Goal: Task Accomplishment & Management: Complete application form

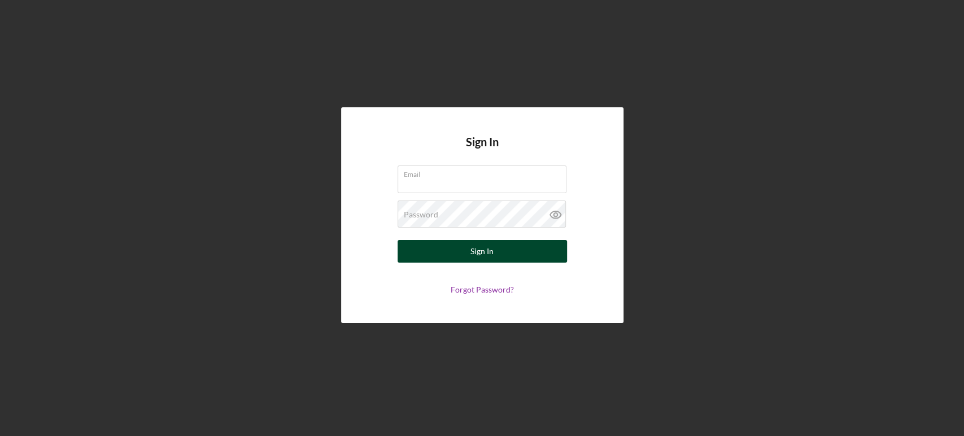
type input "[EMAIL_ADDRESS][DOMAIN_NAME]"
click at [497, 254] on button "Sign In" at bounding box center [482, 251] width 169 height 23
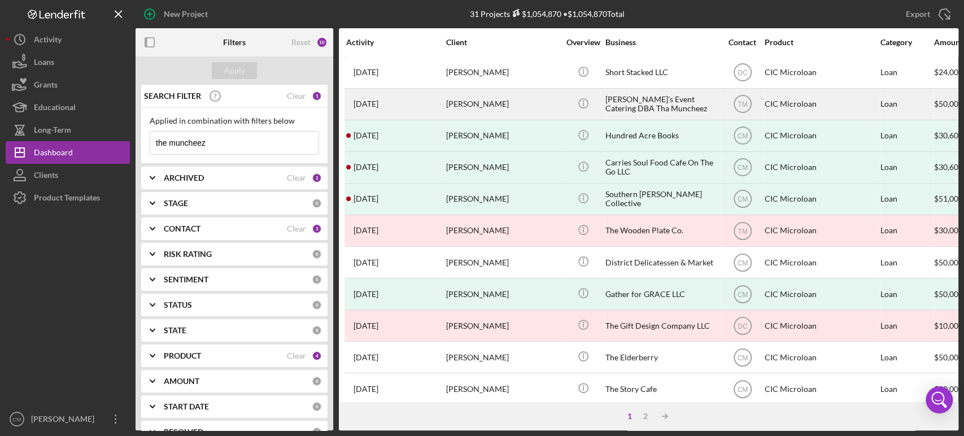
click at [378, 104] on time "[DATE]" at bounding box center [366, 103] width 25 height 9
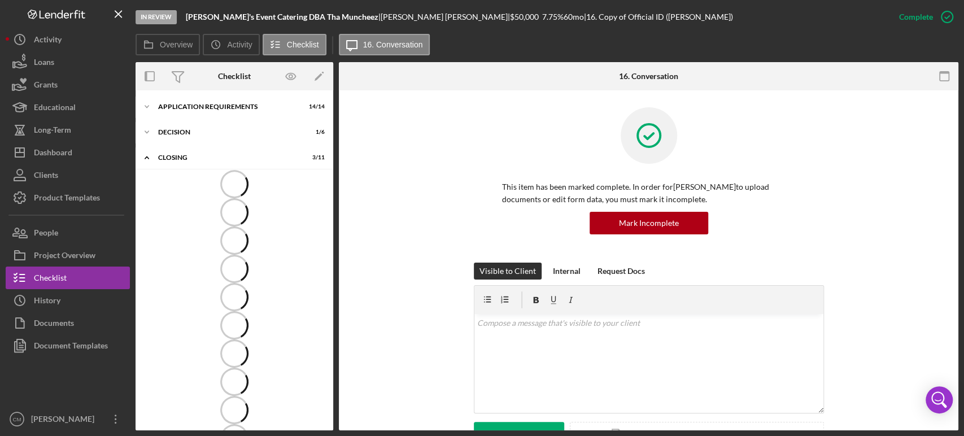
scroll to position [23, 0]
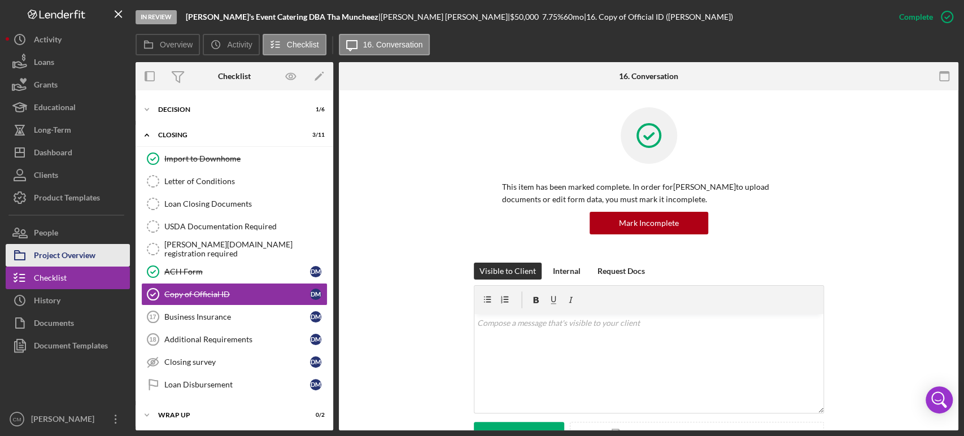
click at [91, 256] on div "Project Overview" at bounding box center [65, 256] width 62 height 25
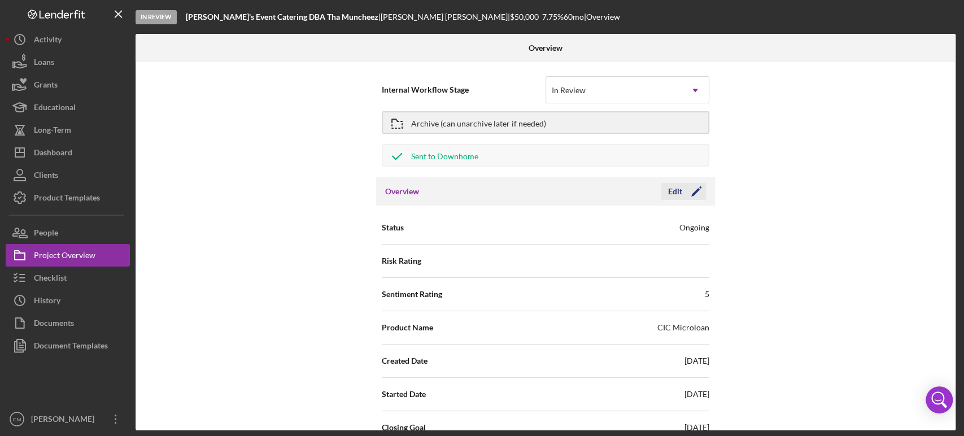
click at [692, 190] on icon "Icon/Edit" at bounding box center [696, 191] width 28 height 28
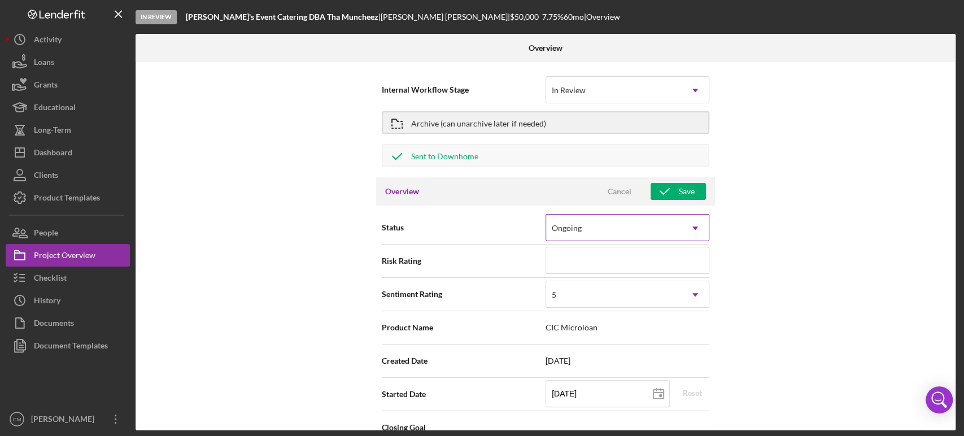
click at [668, 233] on div "Ongoing" at bounding box center [614, 228] width 136 height 26
click at [791, 220] on div "Internal Workflow Stage In Review Icon/Dropdown Arrow Archive (can unarchive la…" at bounding box center [546, 246] width 820 height 368
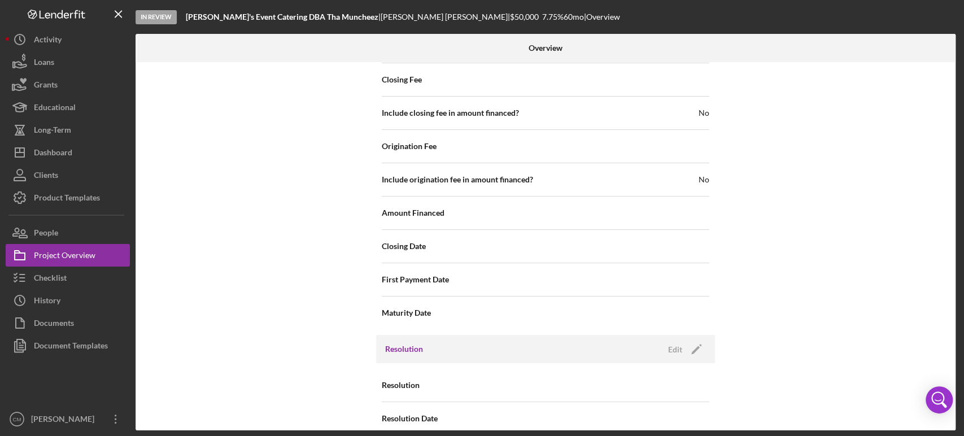
scroll to position [1292, 0]
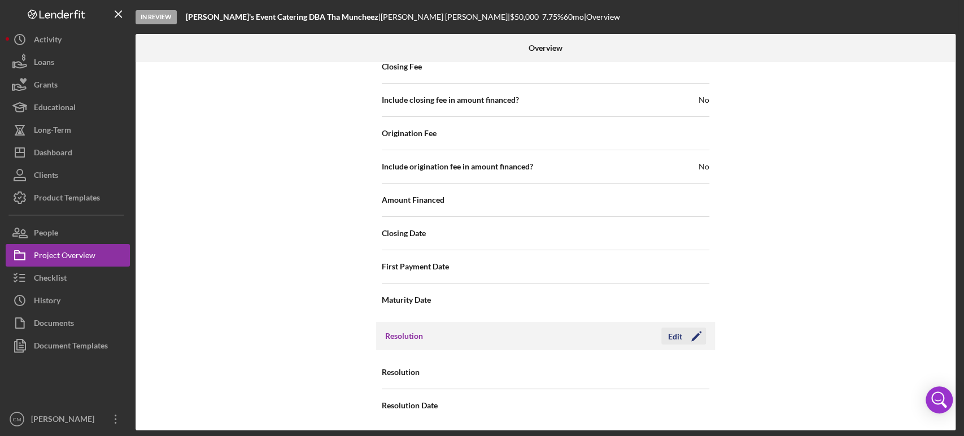
click at [691, 338] on polygon "button" at bounding box center [695, 337] width 8 height 8
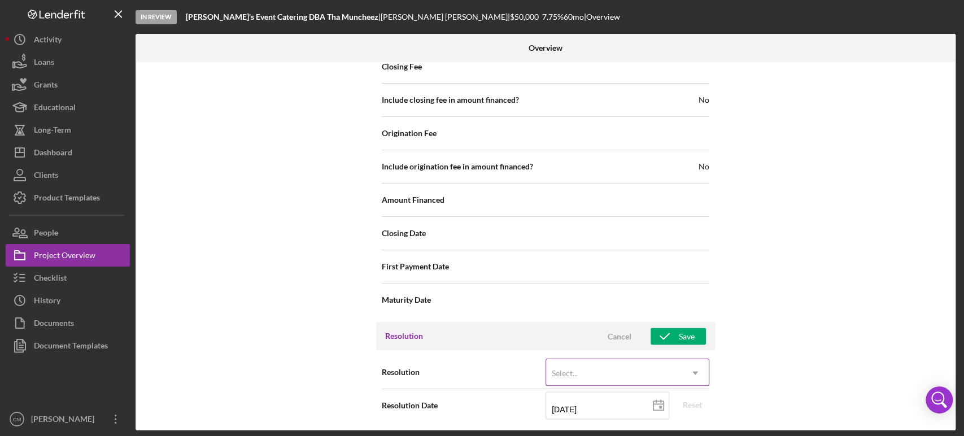
click at [672, 369] on div "Select..." at bounding box center [614, 373] width 136 height 26
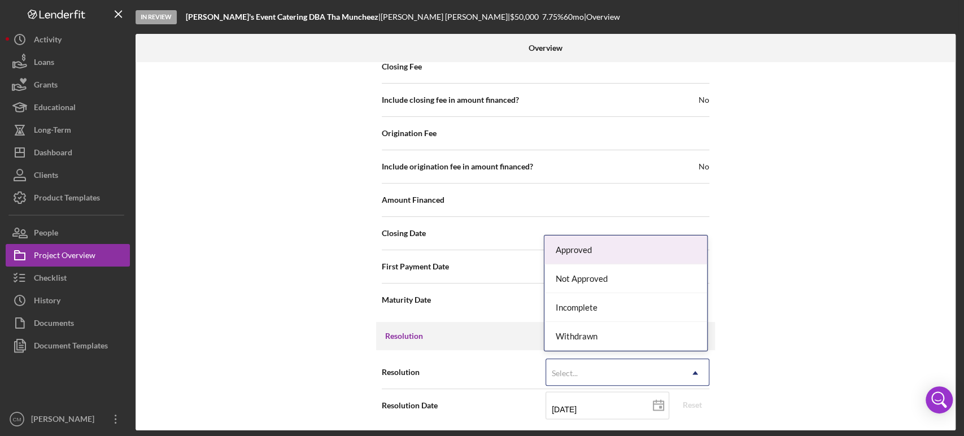
click at [609, 247] on div "Approved" at bounding box center [625, 250] width 163 height 29
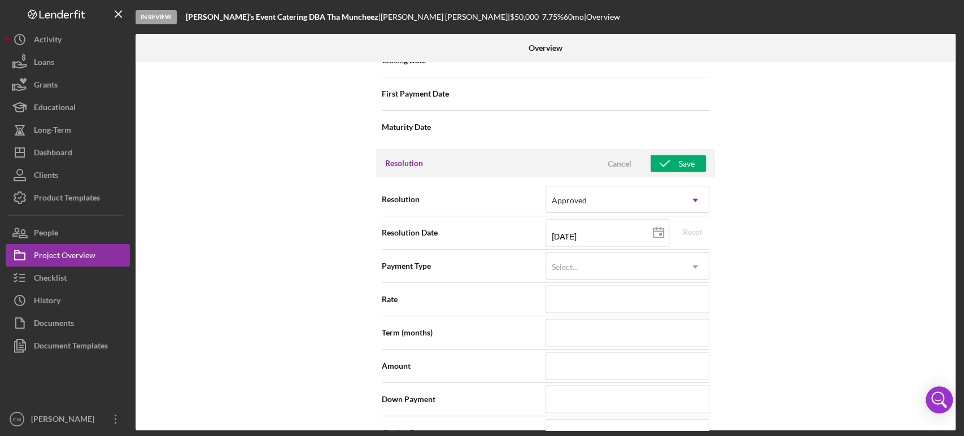
scroll to position [1471, 0]
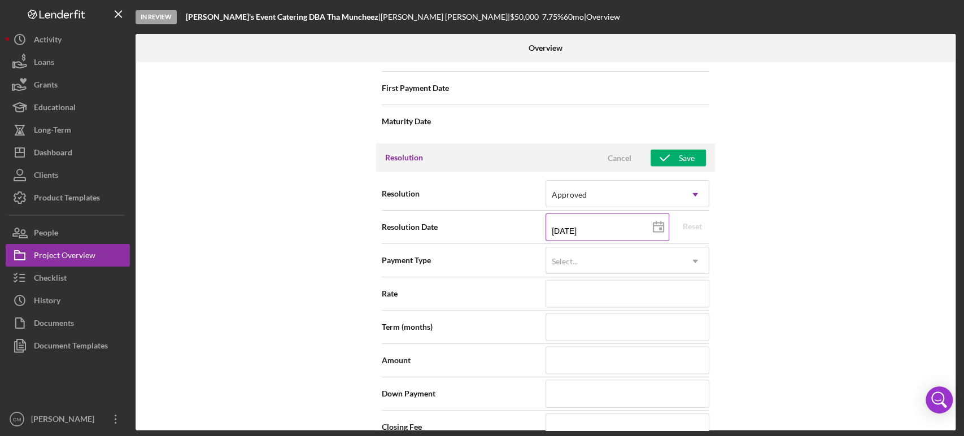
click at [661, 221] on line at bounding box center [661, 222] width 0 height 2
type input "[DATE]"
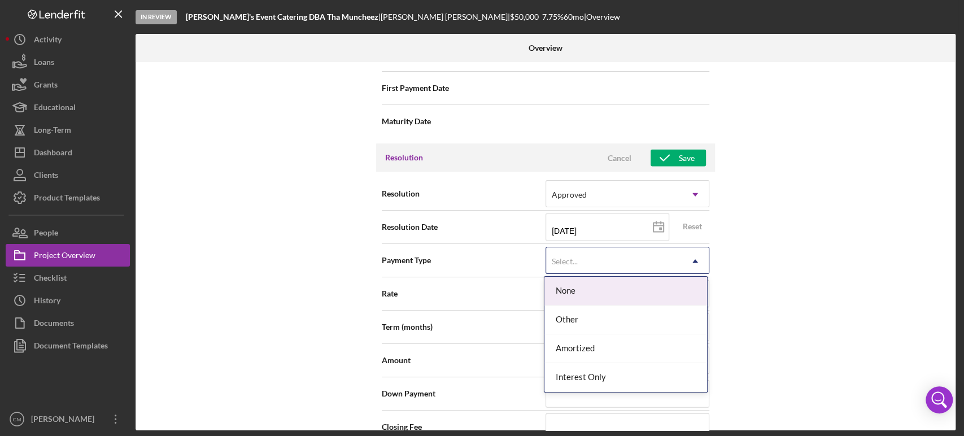
click at [682, 256] on icon "Icon/Dropdown Arrow" at bounding box center [695, 260] width 27 height 27
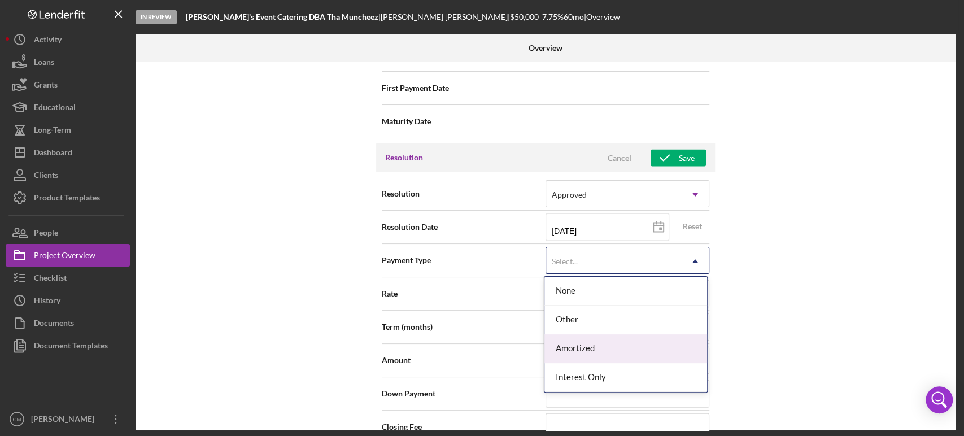
click at [602, 354] on div "Amortized" at bounding box center [625, 348] width 163 height 29
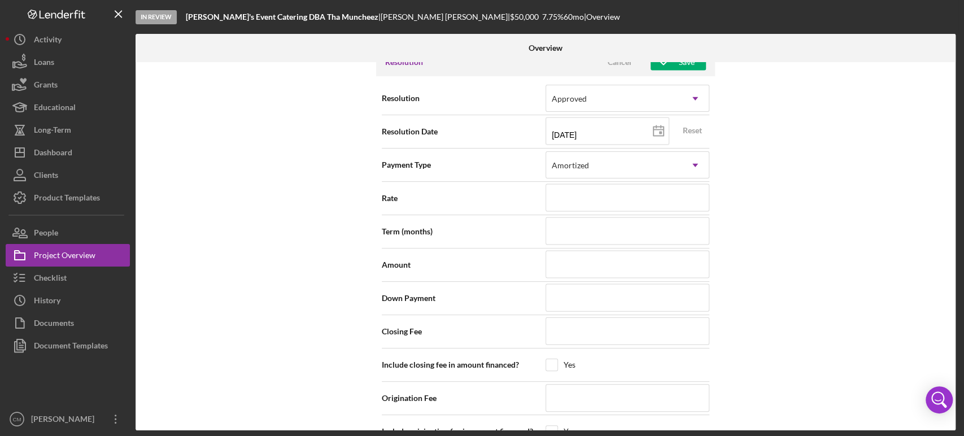
scroll to position [1572, 0]
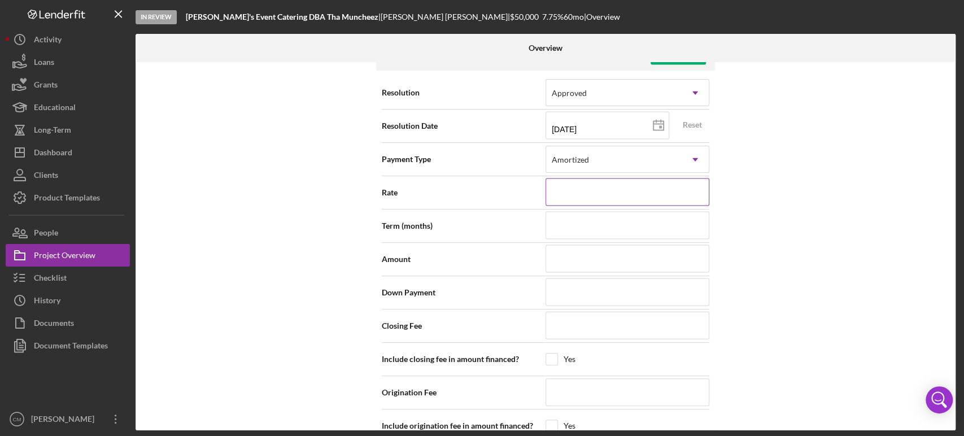
click at [583, 193] on input at bounding box center [628, 191] width 164 height 27
type input "6.750%"
click at [600, 220] on input at bounding box center [628, 225] width 164 height 27
type input "60"
click at [620, 259] on input at bounding box center [628, 258] width 164 height 27
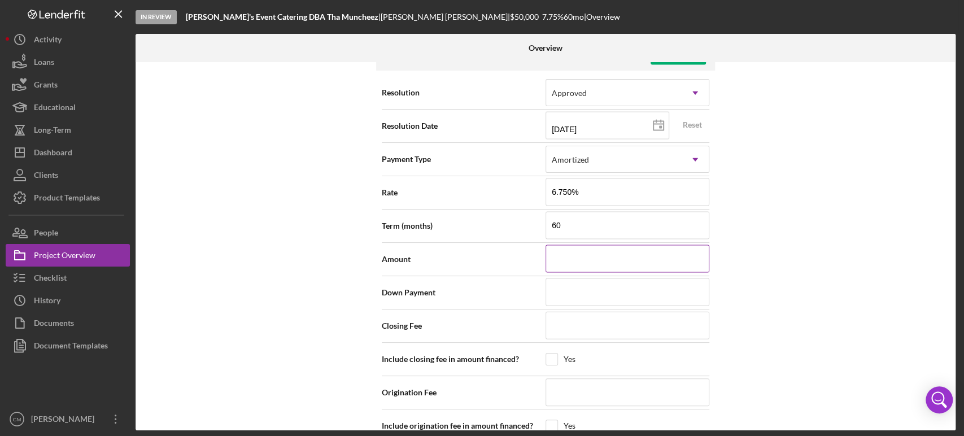
type input "$50,000"
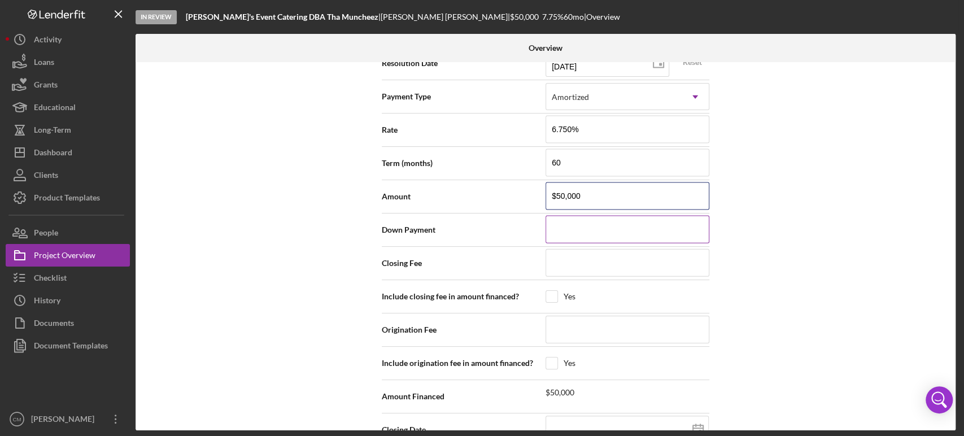
scroll to position [1636, 0]
click at [621, 258] on input at bounding box center [628, 261] width 164 height 27
type input "$1"
type input "$10"
type input "$100"
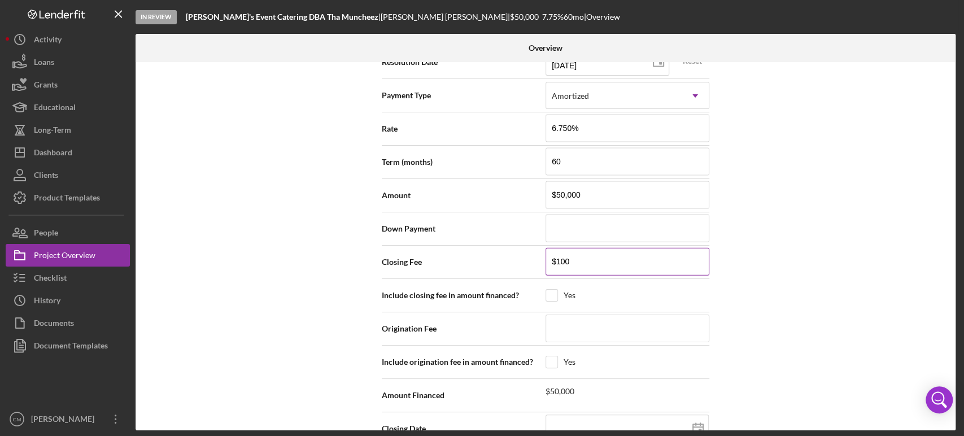
type input "$1,000"
click at [548, 290] on input "checkbox" at bounding box center [551, 295] width 11 height 11
checkbox input "true"
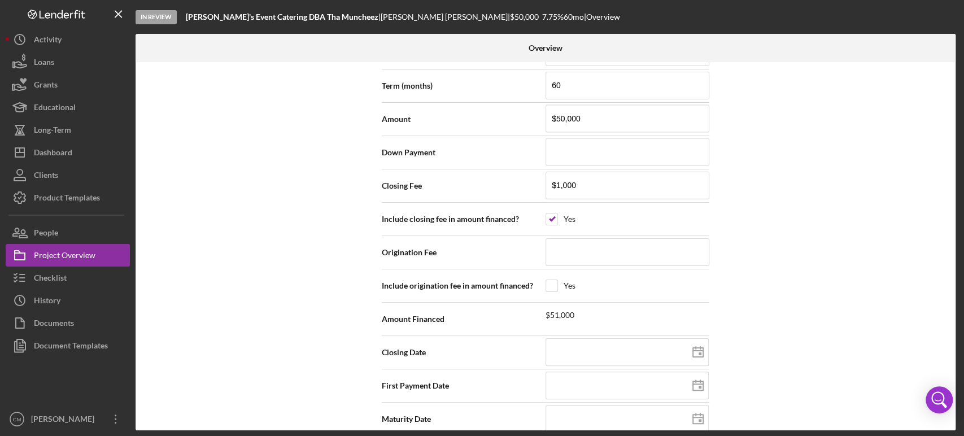
scroll to position [1725, 0]
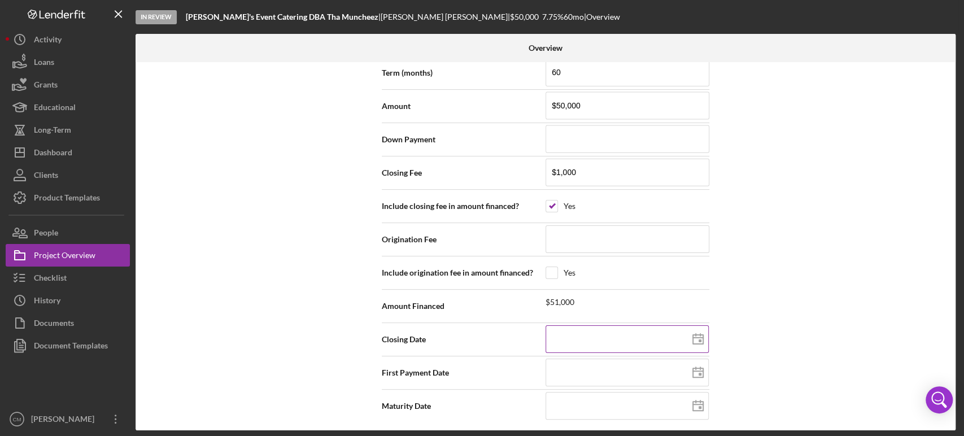
click at [697, 338] on line at bounding box center [698, 338] width 10 height 0
type input "[DATE]"
click at [696, 371] on icon at bounding box center [698, 373] width 28 height 28
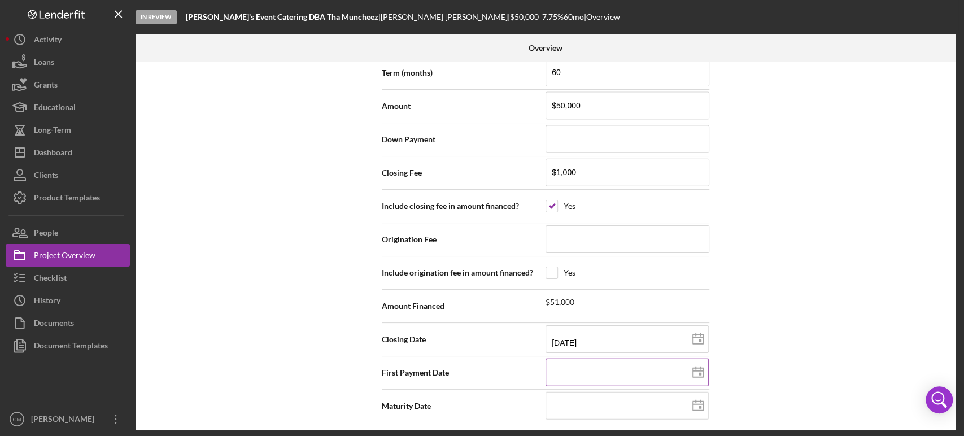
type input "[DATE]"
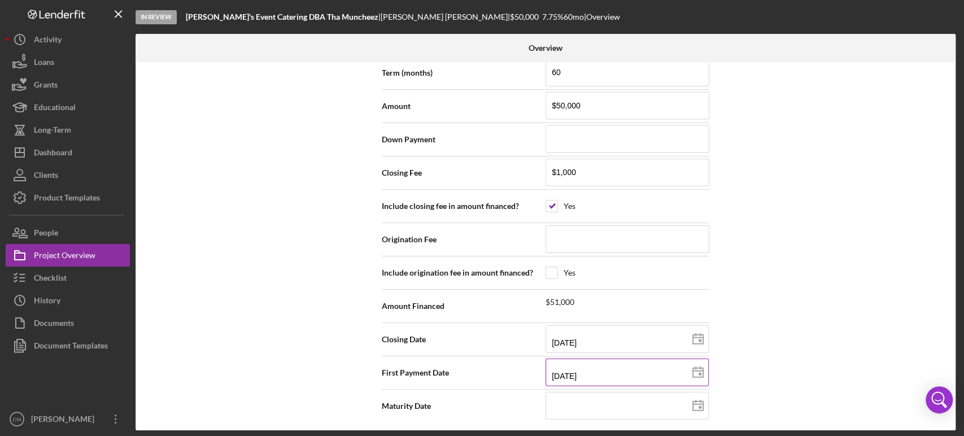
type input "[DATE]"
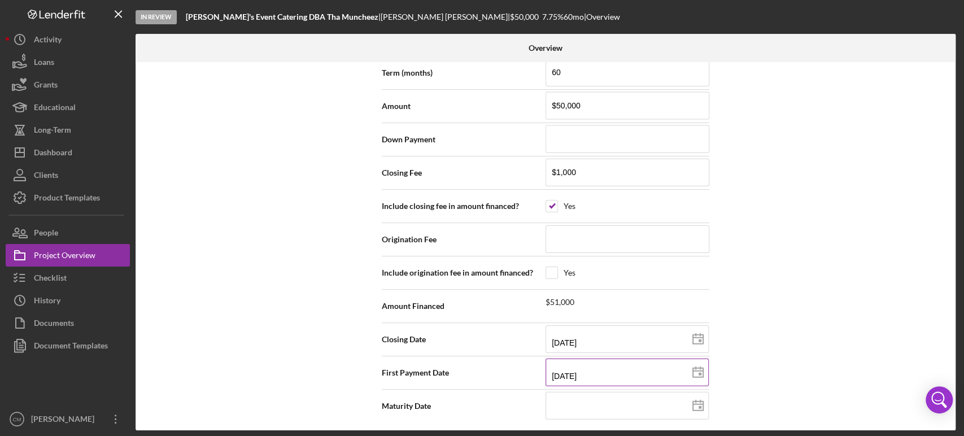
type input "[DATE]"
click at [698, 402] on icon at bounding box center [698, 406] width 28 height 28
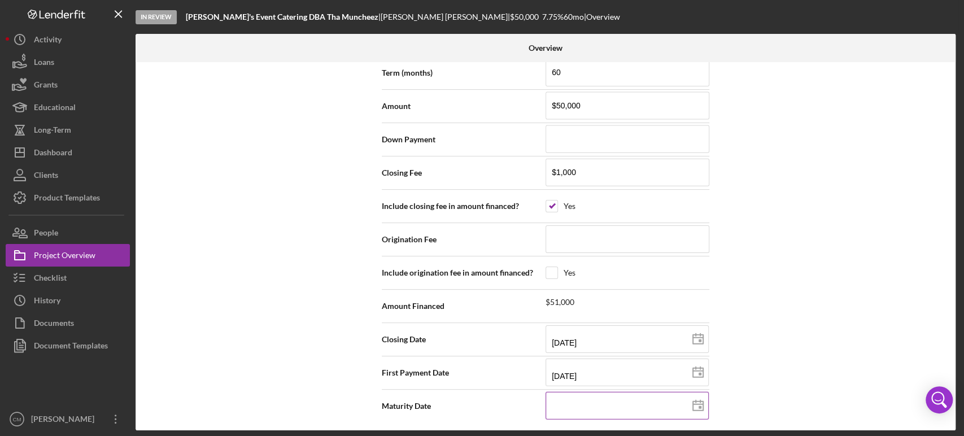
click at [635, 402] on input at bounding box center [627, 405] width 163 height 27
type input "1m/dd/yyyy"
type input "12/dd/yyyy"
type input "12/1d/yyyy"
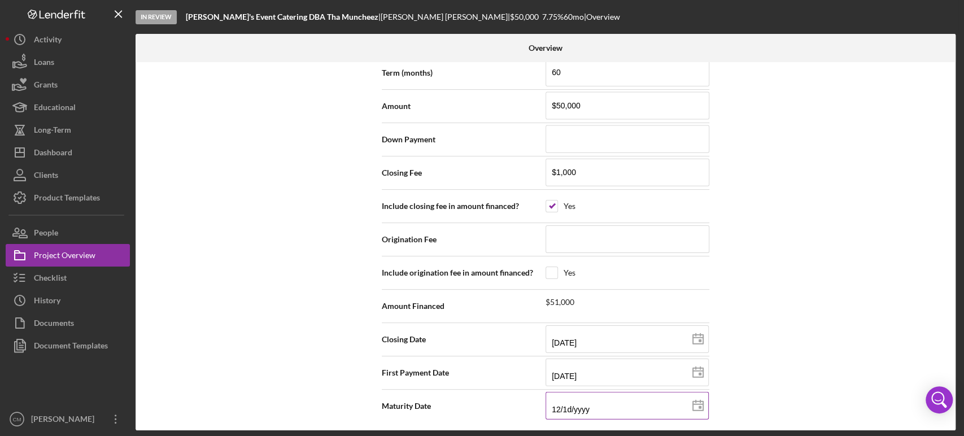
type input "12/15/yyyy"
type input "12/15/2yyy"
type input "12/15/20yy"
type input "12/15/203y"
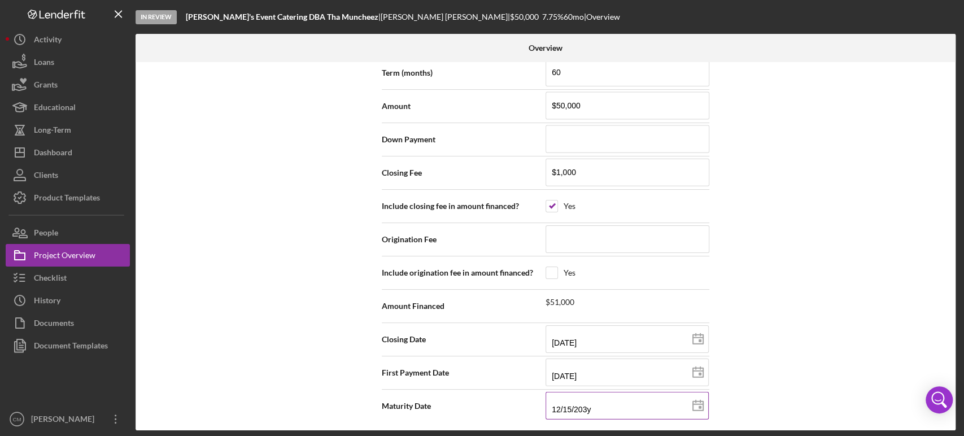
type input "[DATE]"
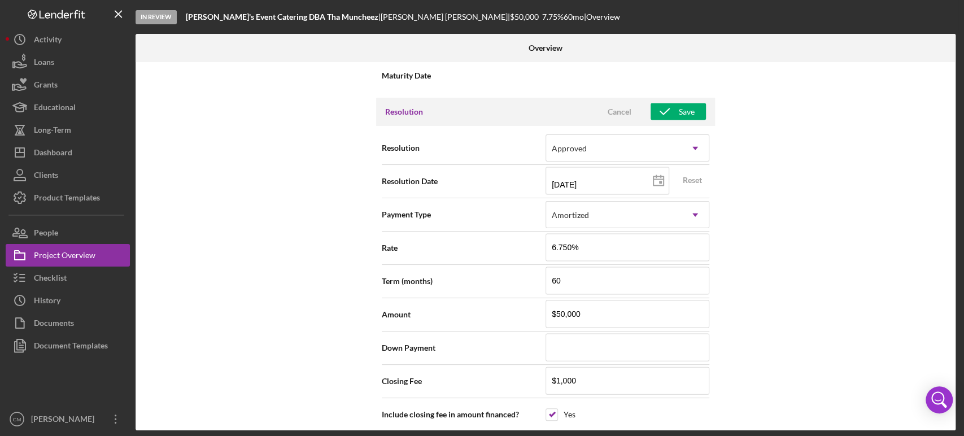
scroll to position [1487, 0]
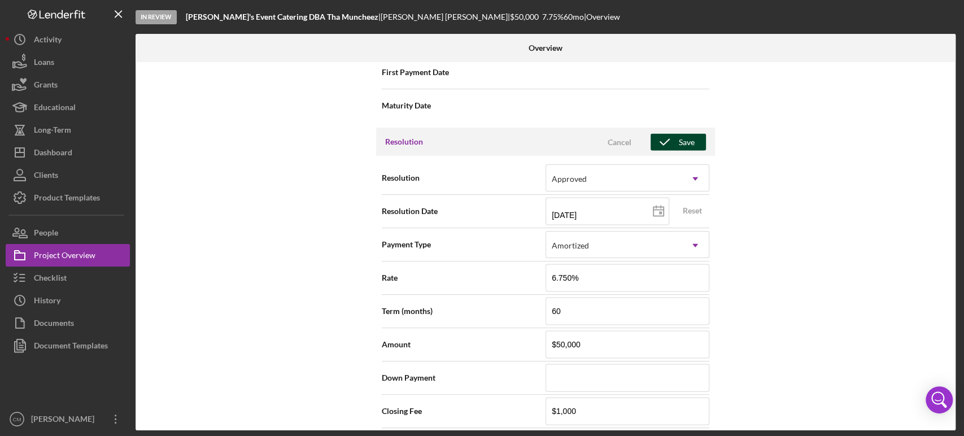
type input "[DATE]"
click at [683, 143] on div "Save" at bounding box center [687, 141] width 16 height 17
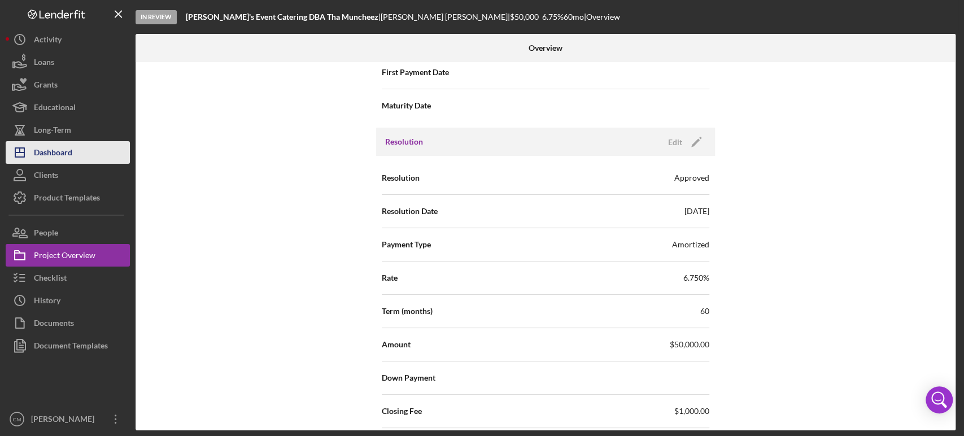
click at [64, 155] on div "Dashboard" at bounding box center [53, 153] width 38 height 25
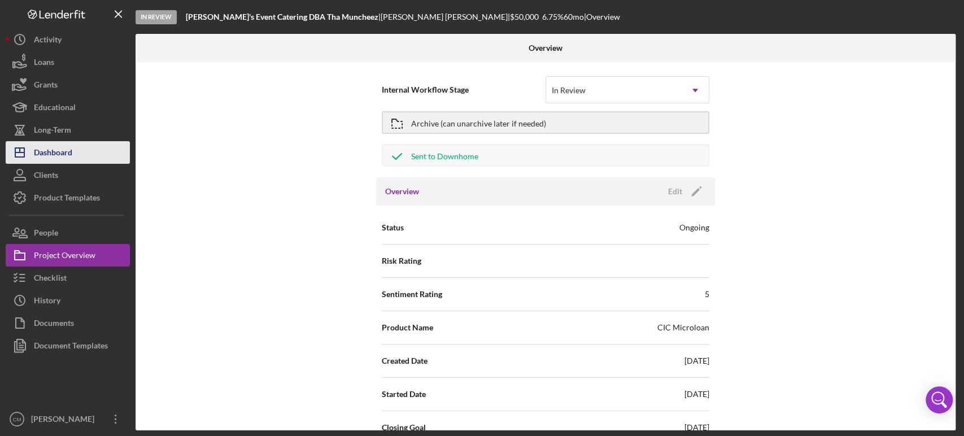
click at [68, 157] on div "Dashboard" at bounding box center [53, 153] width 38 height 25
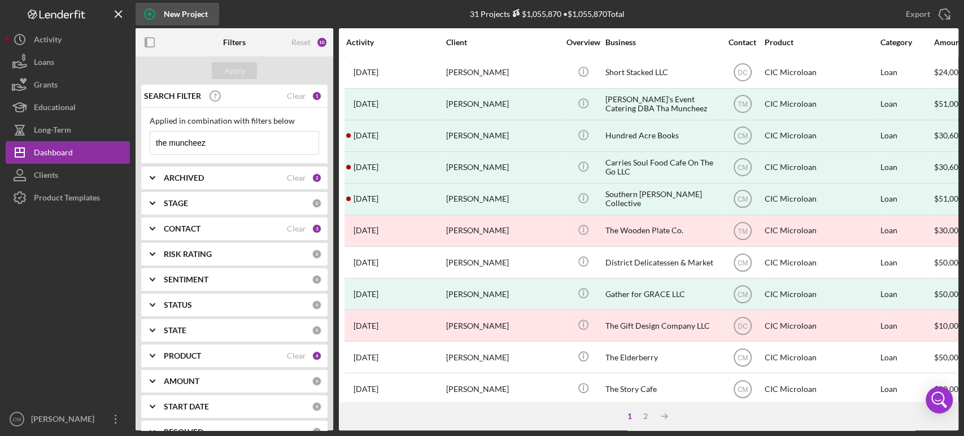
click at [151, 18] on icon "button" at bounding box center [150, 14] width 28 height 28
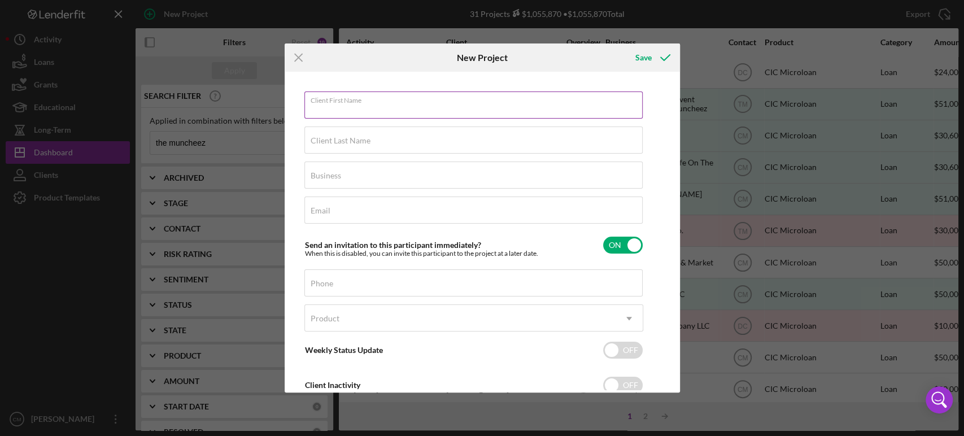
click at [339, 111] on input "Client First Name" at bounding box center [473, 104] width 338 height 27
type input "[PERSON_NAME]"
click at [357, 143] on label "Client Last Name" at bounding box center [341, 140] width 60 height 9
click at [357, 143] on input "Client Last Name" at bounding box center [473, 140] width 338 height 27
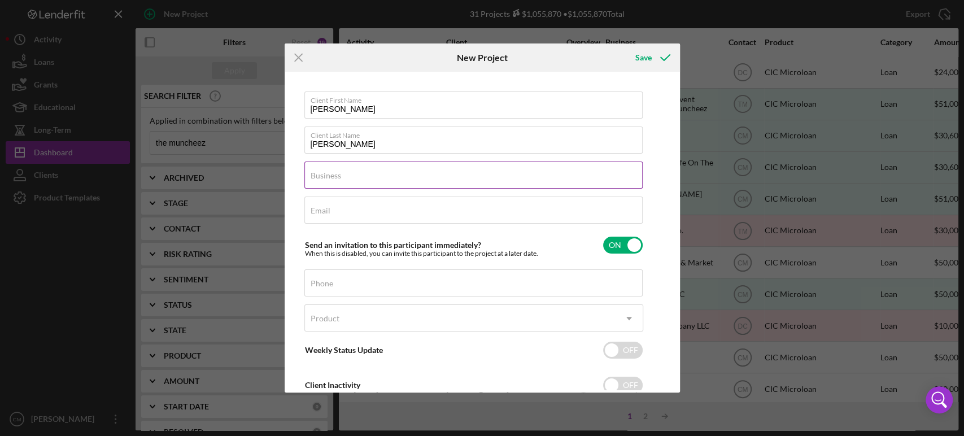
click at [367, 178] on div "Business Required" at bounding box center [473, 176] width 339 height 28
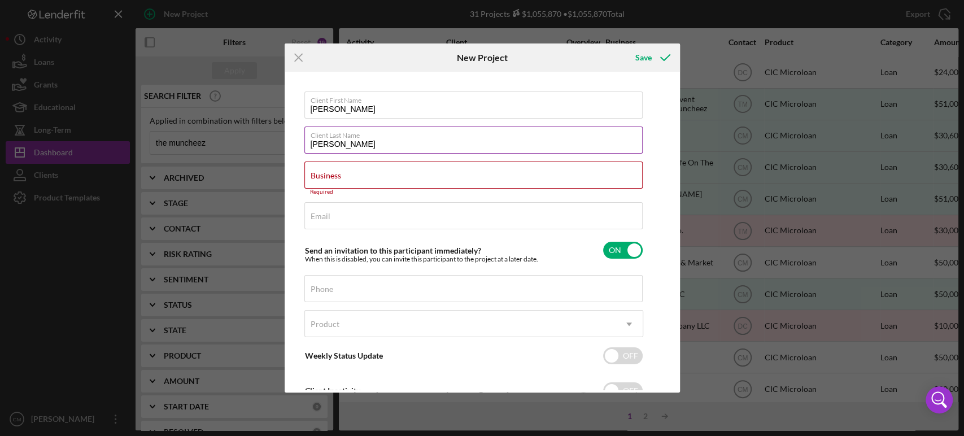
click at [333, 148] on input "[PERSON_NAME]" at bounding box center [473, 140] width 338 height 27
type input "[PERSON_NAME]"
click at [345, 180] on input "Business" at bounding box center [473, 175] width 338 height 27
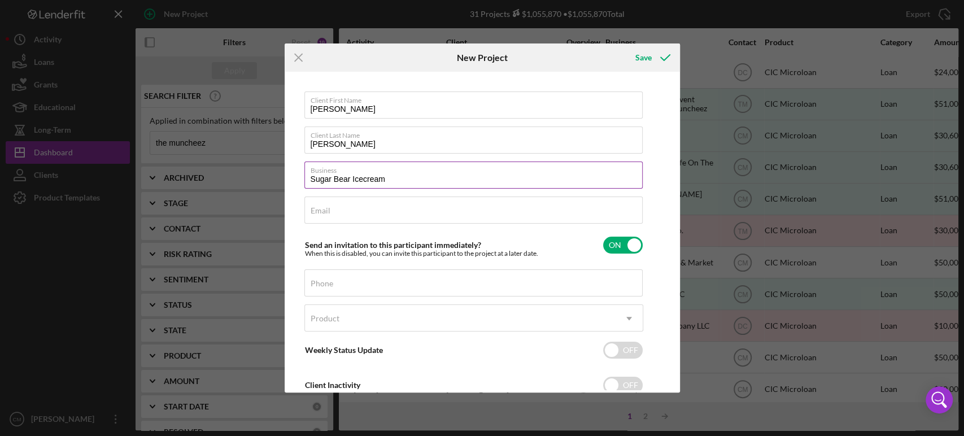
click at [365, 178] on input "Sugar Bear Icecream" at bounding box center [473, 175] width 338 height 27
click at [335, 178] on input "Sugar Bear Ice Cream" at bounding box center [473, 175] width 338 height 27
type input "SugarBear Ice Cream"
click at [348, 202] on input "Email" at bounding box center [473, 210] width 338 height 27
paste input "[PERSON_NAME][EMAIL_ADDRESS][DOMAIN_NAME]"
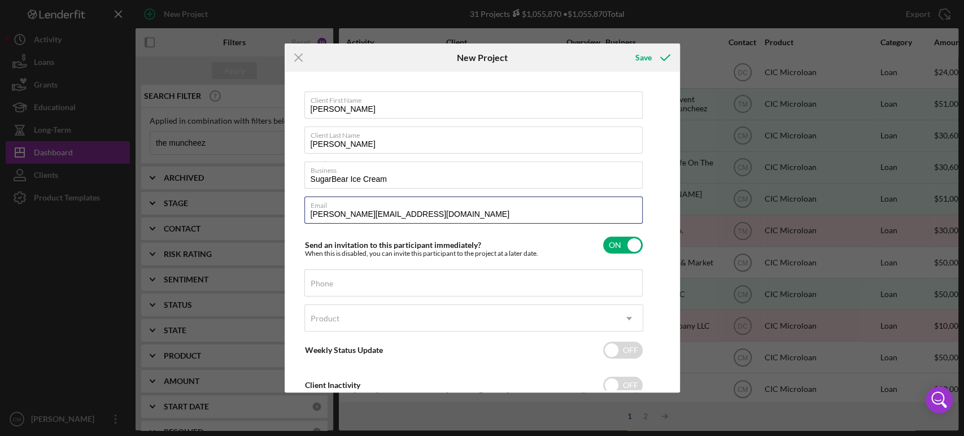
type input "[PERSON_NAME][EMAIL_ADDRESS][DOMAIN_NAME]"
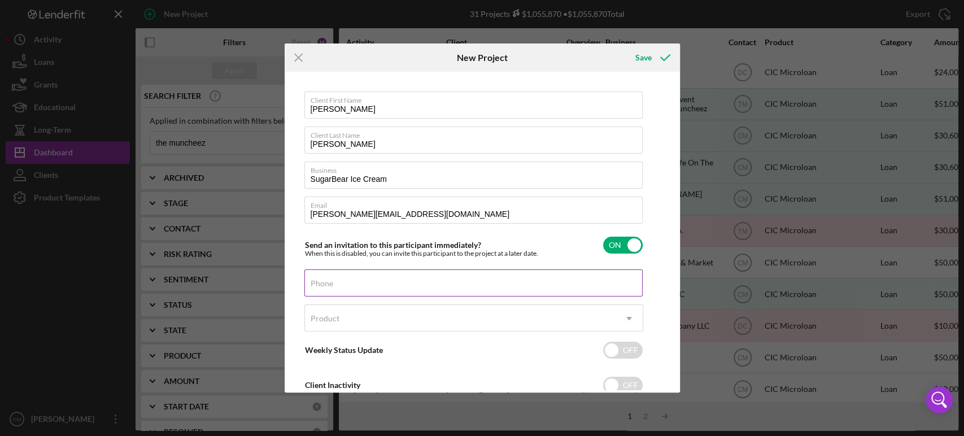
click at [352, 274] on div "Phone" at bounding box center [473, 283] width 339 height 28
paste input "[PHONE_NUMBER]"
type input "[PHONE_NUMBER]"
click at [367, 325] on div "Product" at bounding box center [460, 319] width 311 height 26
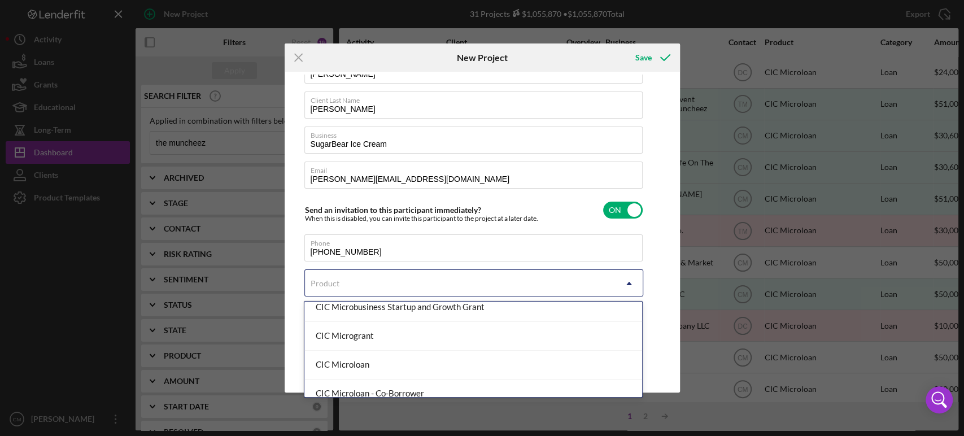
scroll to position [154, 0]
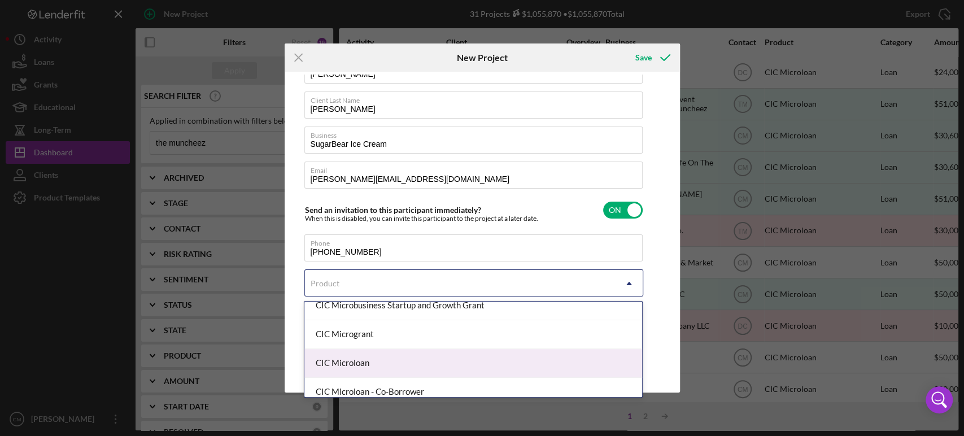
click at [385, 358] on div "CIC Microloan" at bounding box center [473, 363] width 338 height 29
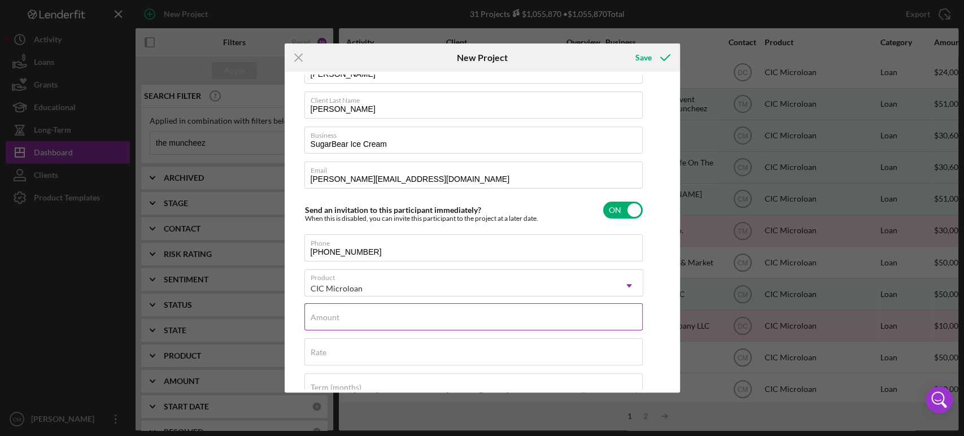
click at [393, 312] on div "Amount" at bounding box center [473, 317] width 339 height 28
type input "$50,000"
click at [398, 342] on input "Rate" at bounding box center [473, 351] width 338 height 27
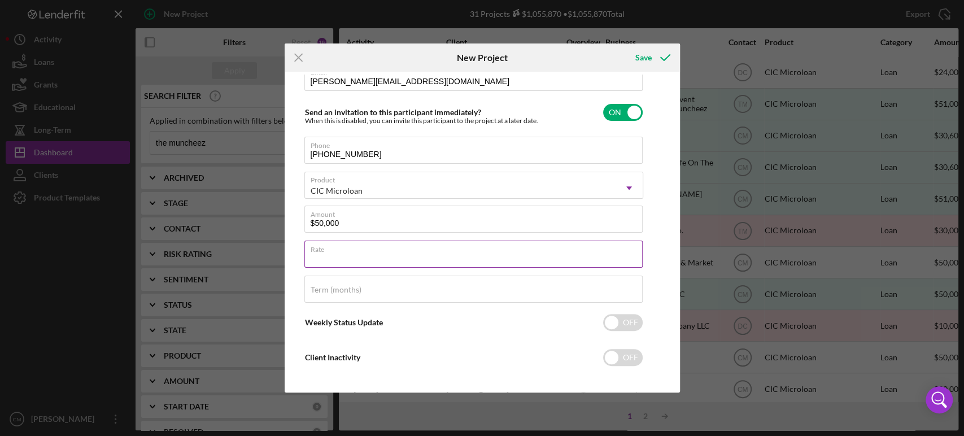
scroll to position [140, 0]
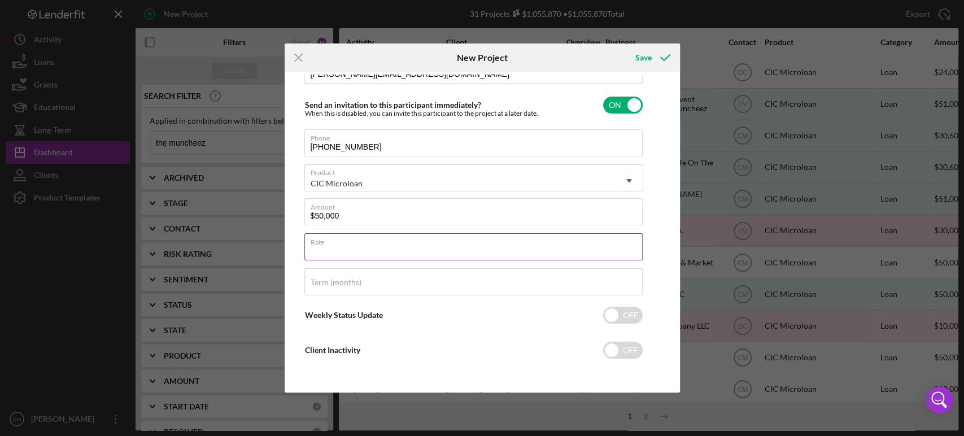
click at [493, 243] on label "Rate" at bounding box center [477, 240] width 332 height 12
click at [493, 243] on input "Rate" at bounding box center [473, 246] width 338 height 27
type input "9%"
type input "6.750%"
click at [478, 282] on input "Term (months)" at bounding box center [473, 281] width 338 height 27
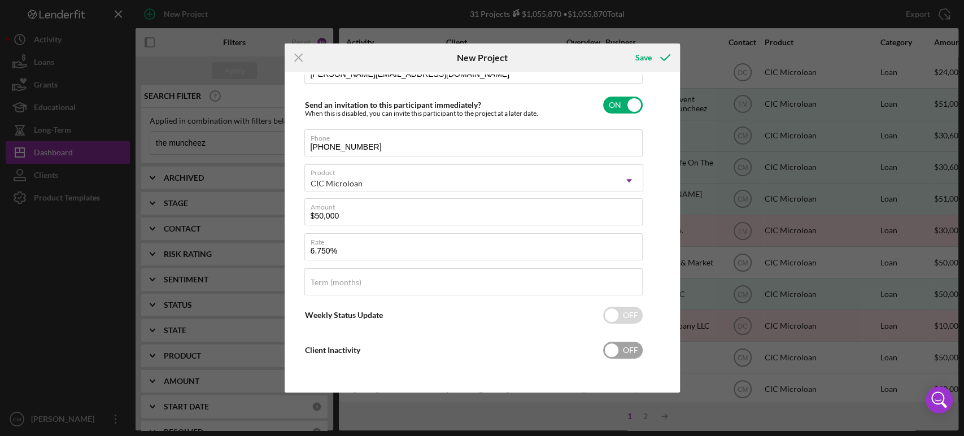
click at [631, 351] on input "checkbox" at bounding box center [623, 350] width 40 height 17
checkbox input "true"
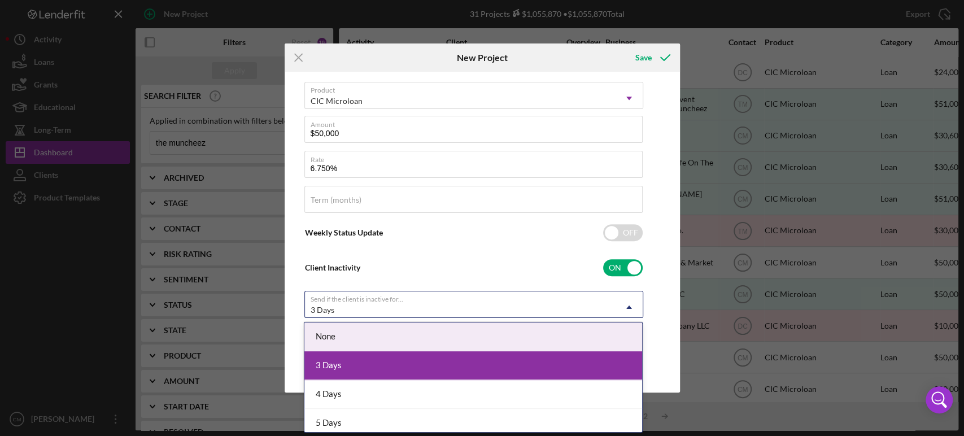
click at [465, 297] on div "3 Days" at bounding box center [460, 310] width 311 height 26
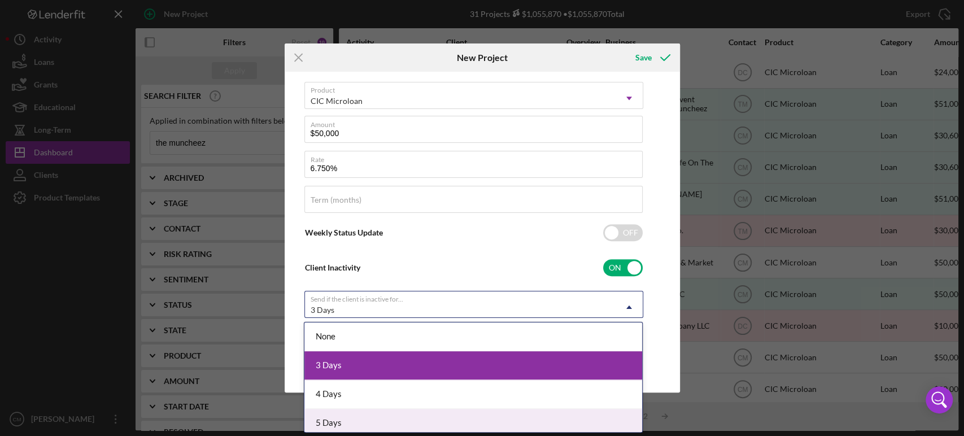
click at [367, 419] on div "5 Days" at bounding box center [473, 423] width 338 height 29
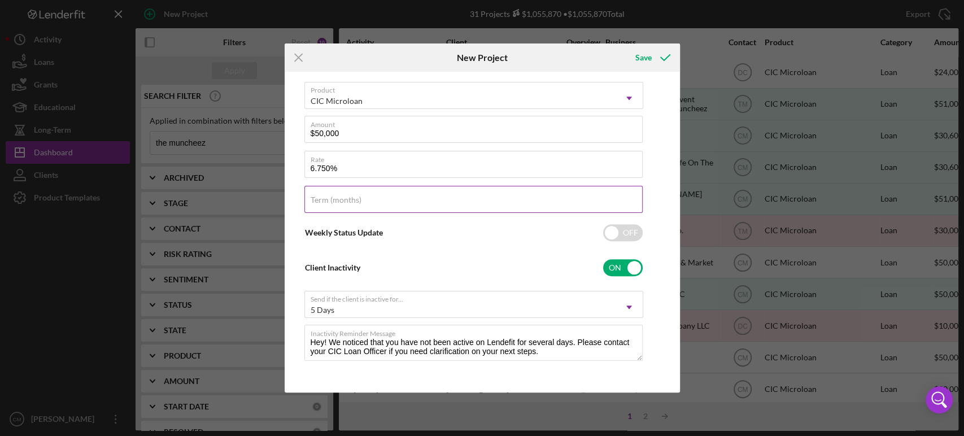
scroll to position [0, 0]
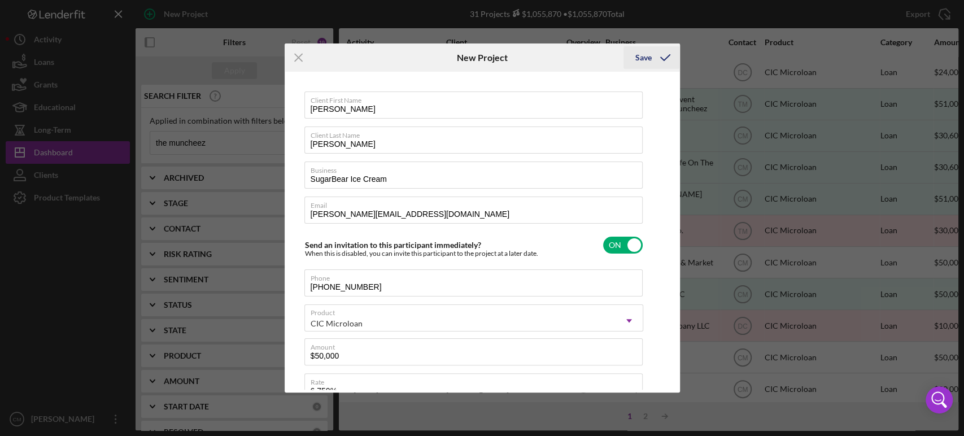
click at [650, 62] on div "Save" at bounding box center [643, 57] width 16 height 23
checkbox input "false"
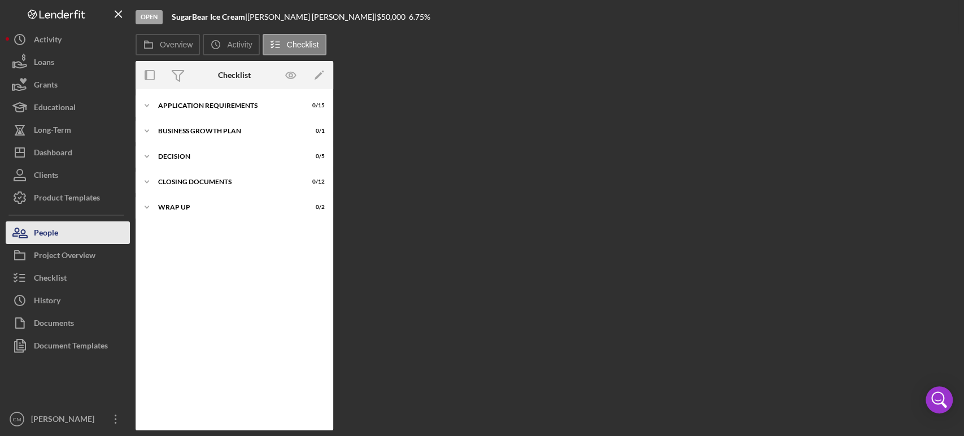
click at [77, 228] on button "People" at bounding box center [68, 232] width 124 height 23
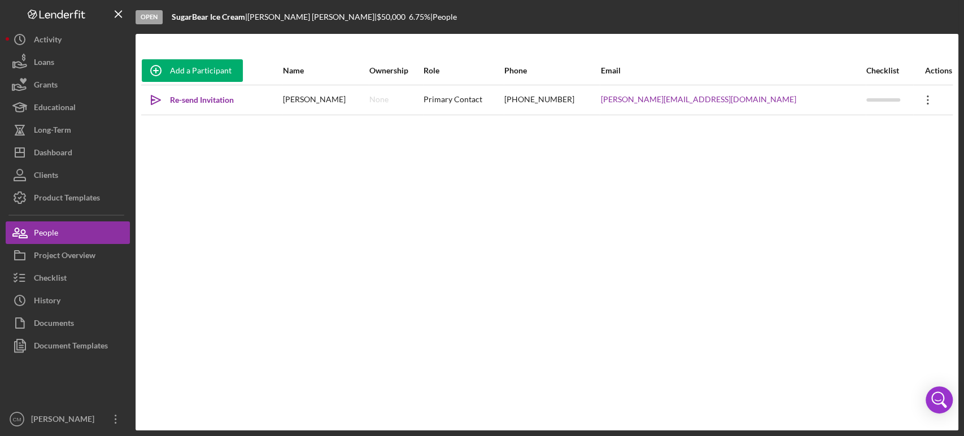
click at [921, 95] on icon "Icon/Overflow" at bounding box center [928, 100] width 28 height 28
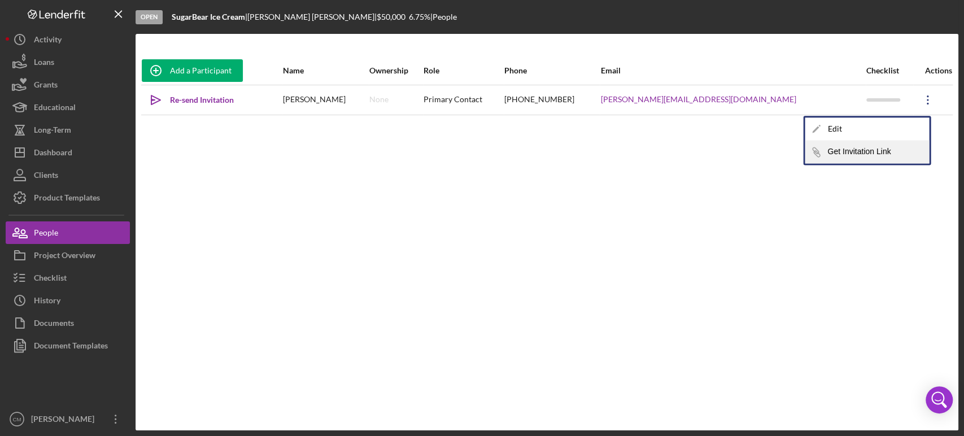
click at [826, 157] on icon "Icon/Link" at bounding box center [816, 152] width 23 height 23
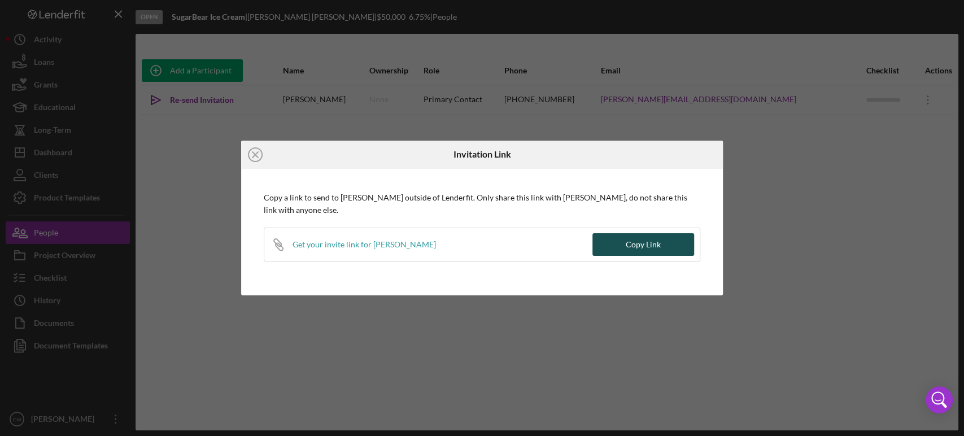
click at [629, 250] on div "Copy Link" at bounding box center [643, 244] width 35 height 23
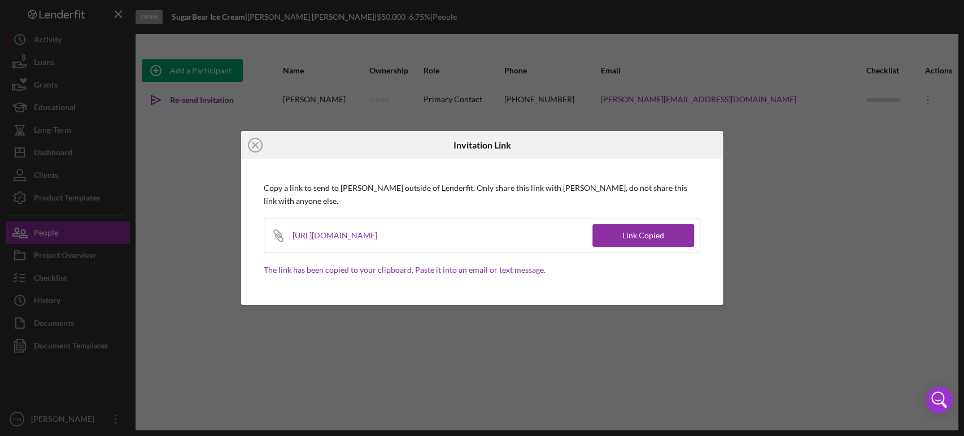
drag, startPoint x: 547, startPoint y: 241, endPoint x: 294, endPoint y: 234, distance: 253.7
click at [294, 234] on div "[URL][DOMAIN_NAME]" at bounding box center [342, 235] width 99 height 33
copy div "[URL][DOMAIN_NAME]"
click at [256, 147] on icon "Icon/Close" at bounding box center [255, 145] width 28 height 28
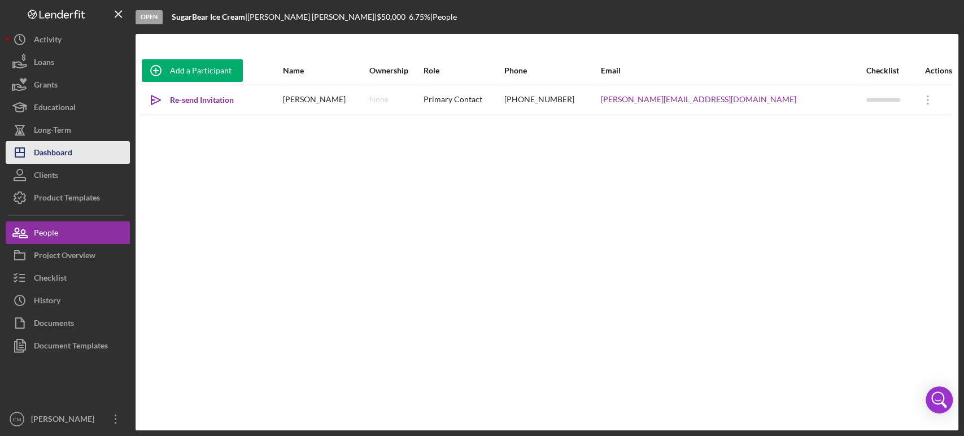
click at [86, 159] on button "Icon/Dashboard Dashboard" at bounding box center [68, 152] width 124 height 23
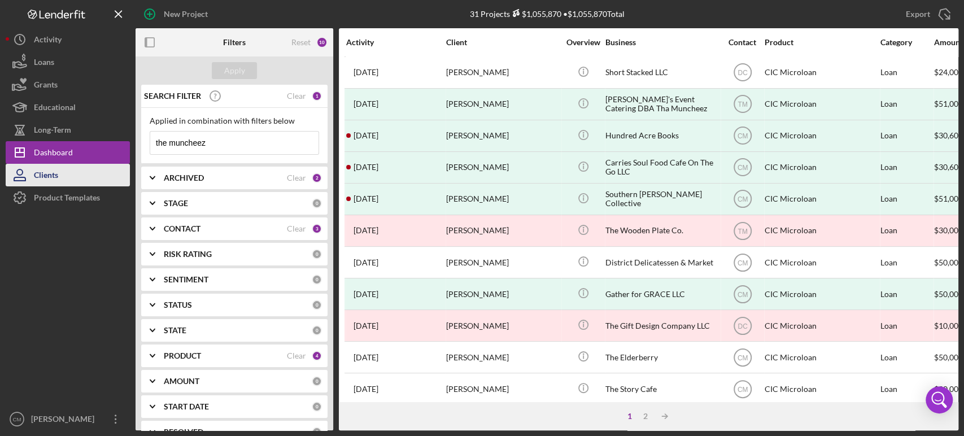
click at [66, 169] on button "Clients" at bounding box center [68, 175] width 124 height 23
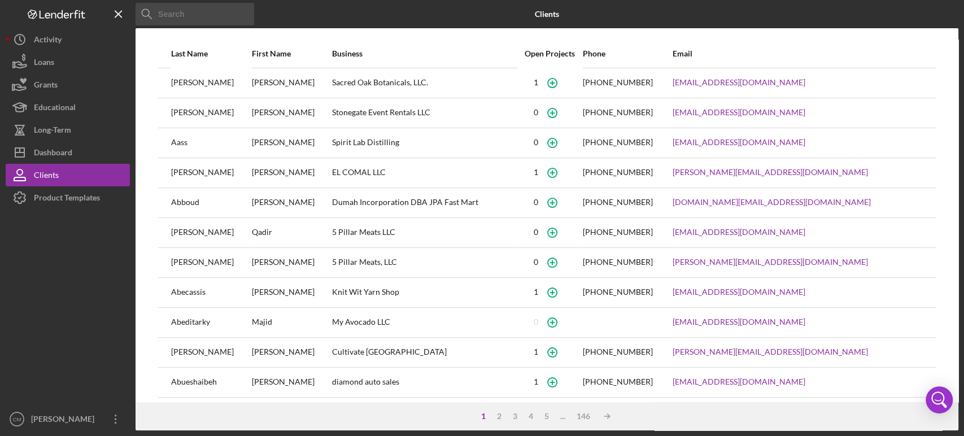
click at [197, 17] on input at bounding box center [195, 14] width 119 height 23
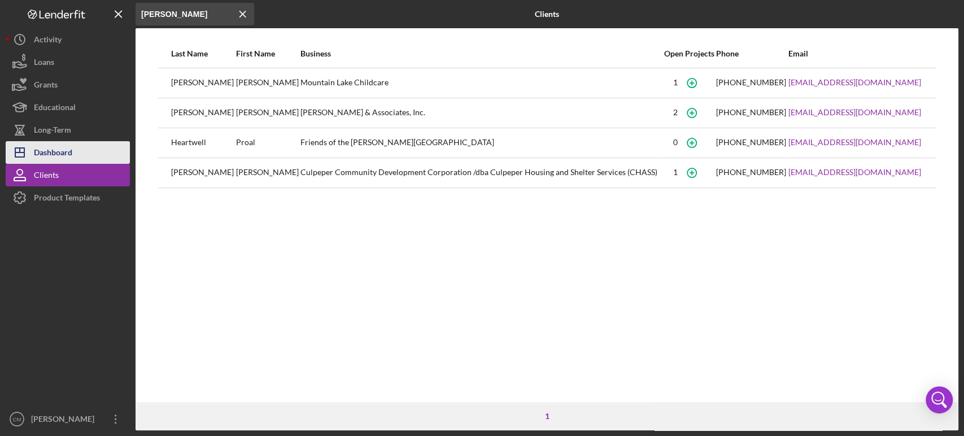
type input "[PERSON_NAME]"
click at [80, 148] on button "Icon/Dashboard Dashboard" at bounding box center [68, 152] width 124 height 23
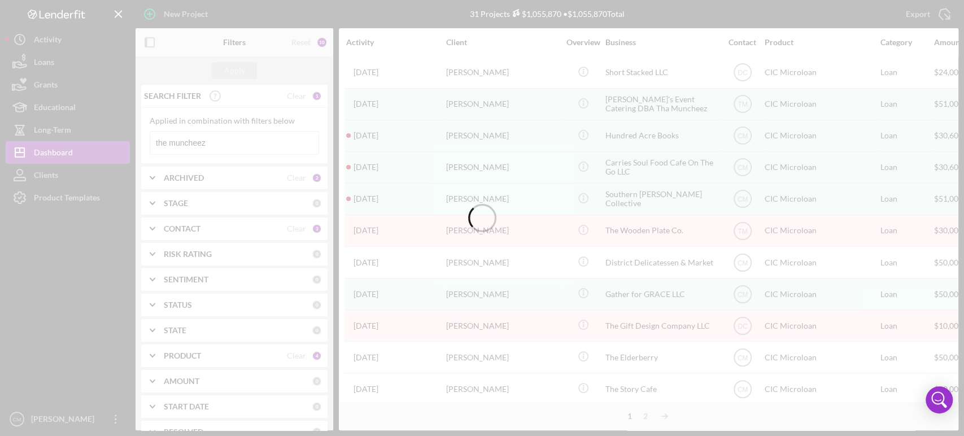
click at [238, 135] on div at bounding box center [482, 218] width 964 height 436
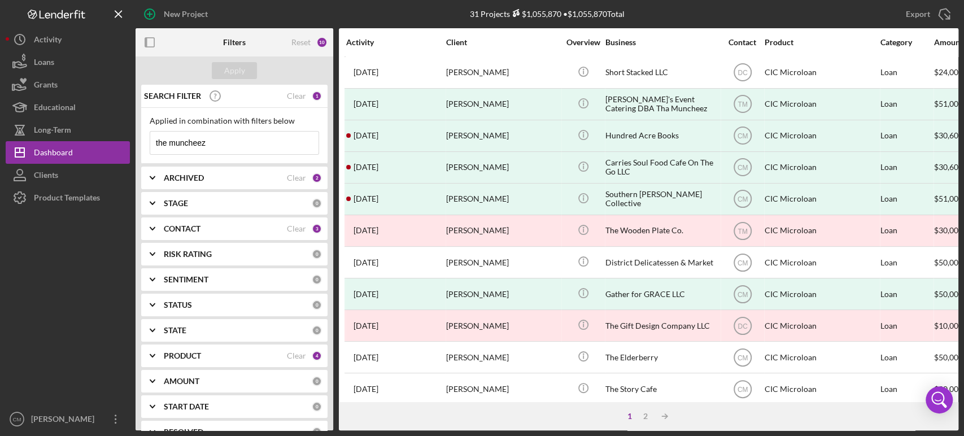
click at [238, 135] on input "the muncheez" at bounding box center [234, 143] width 168 height 23
type input "[PERSON_NAME]"
click at [241, 72] on div "Apply" at bounding box center [234, 70] width 21 height 17
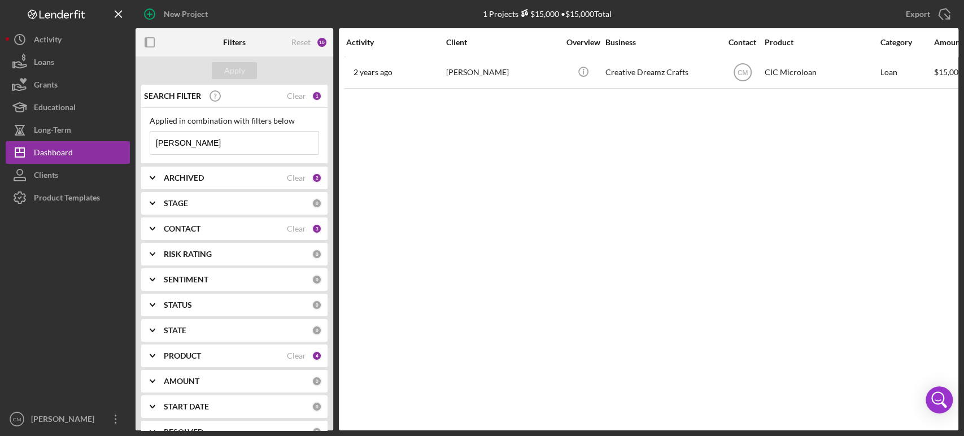
click at [194, 228] on b "CONTACT" at bounding box center [182, 228] width 37 height 9
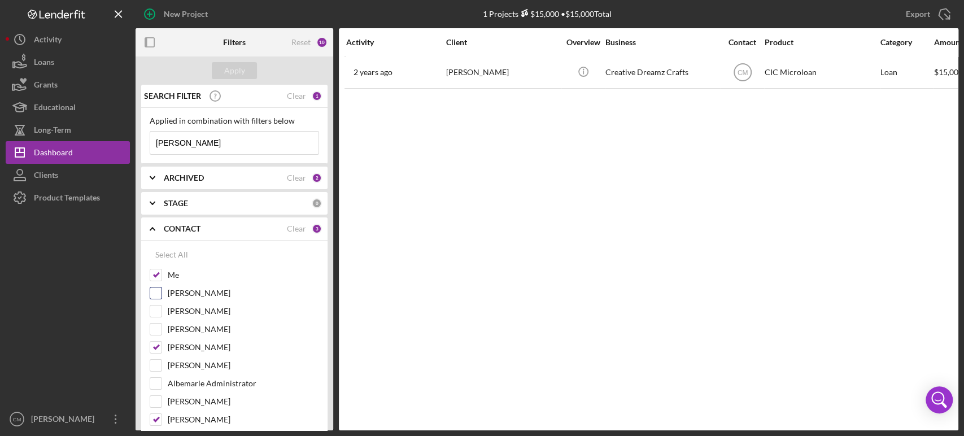
click at [160, 293] on input "[PERSON_NAME]" at bounding box center [155, 292] width 11 height 11
checkbox input "true"
click at [237, 71] on div "Apply" at bounding box center [234, 70] width 21 height 17
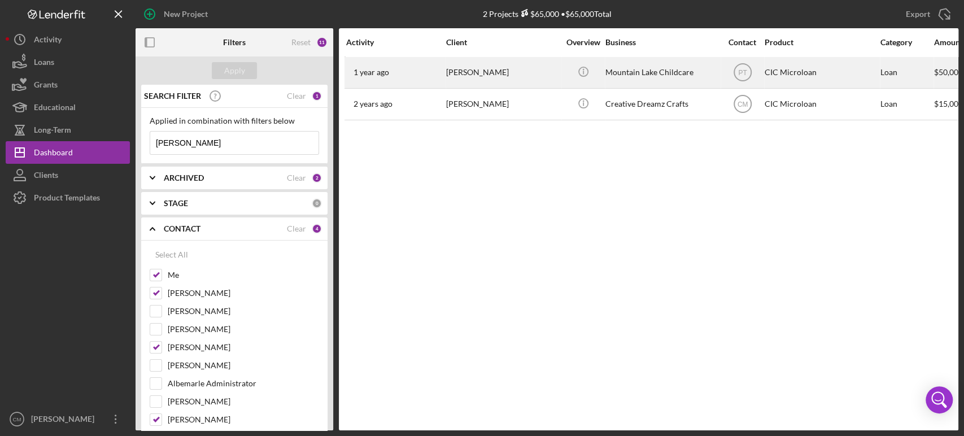
click at [638, 78] on div "Mountain Lake Childcare" at bounding box center [661, 73] width 113 height 30
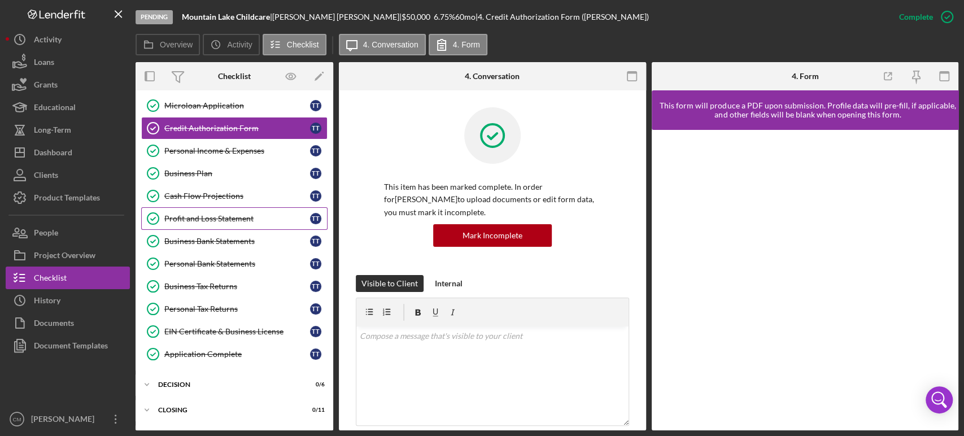
scroll to position [90, 0]
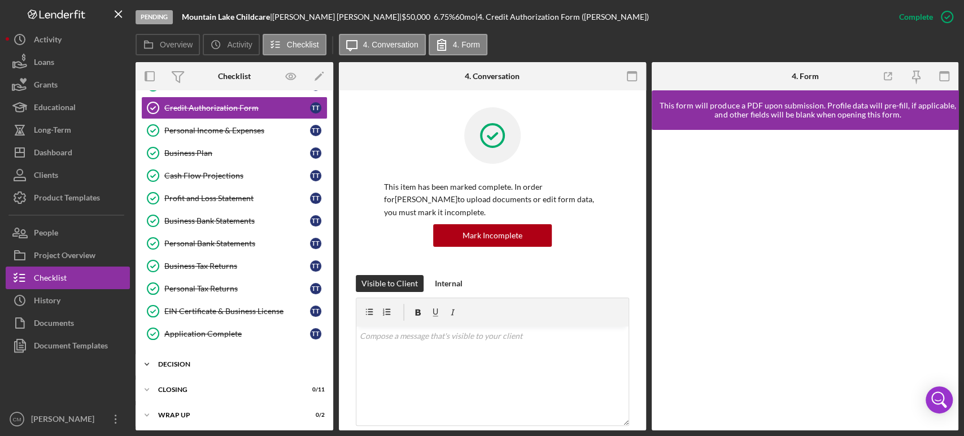
click at [177, 369] on div "Icon/Expander Decision 0 / 6" at bounding box center [235, 364] width 198 height 23
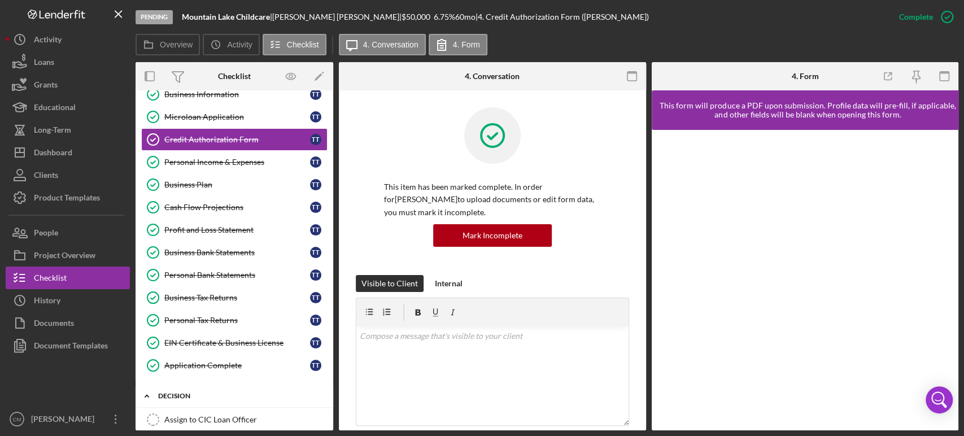
scroll to position [0, 0]
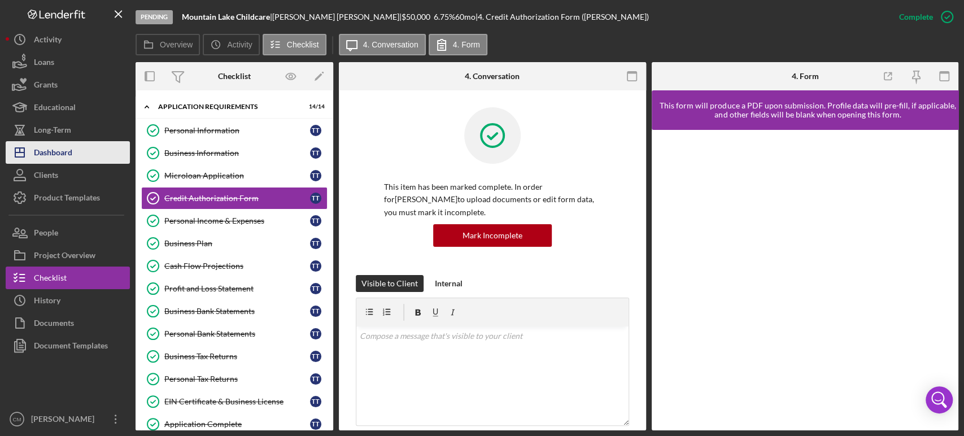
click at [59, 150] on div "Dashboard" at bounding box center [53, 153] width 38 height 25
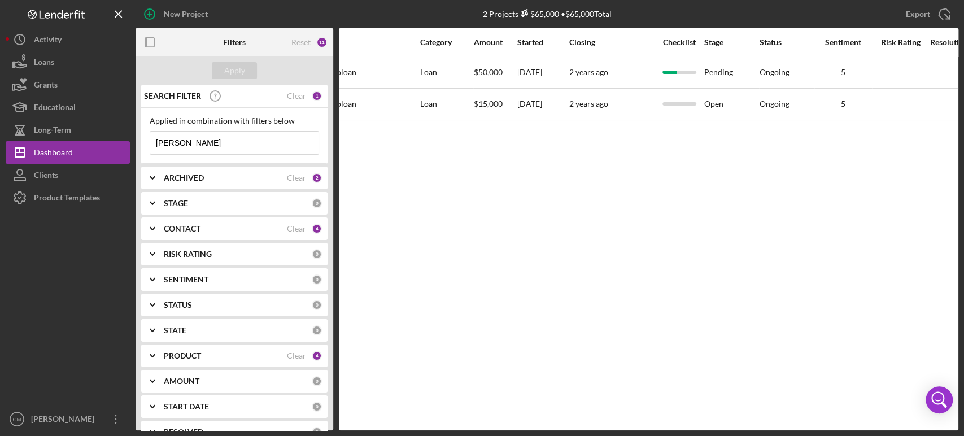
scroll to position [0, 461]
click at [72, 171] on button "Clients" at bounding box center [68, 175] width 124 height 23
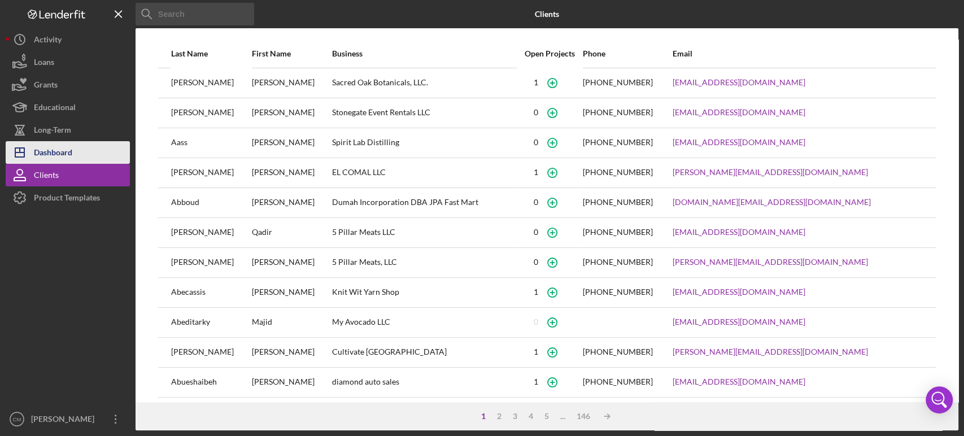
click at [77, 151] on button "Icon/Dashboard Dashboard" at bounding box center [68, 152] width 124 height 23
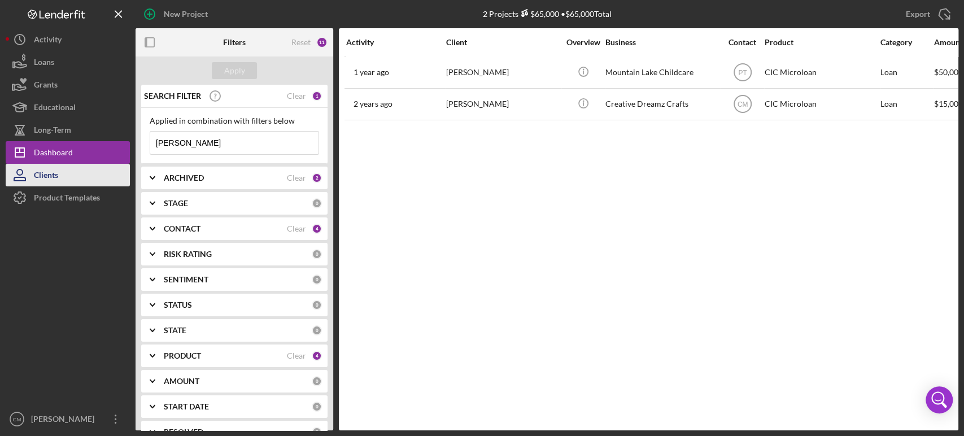
click at [45, 177] on div "Clients" at bounding box center [46, 176] width 24 height 25
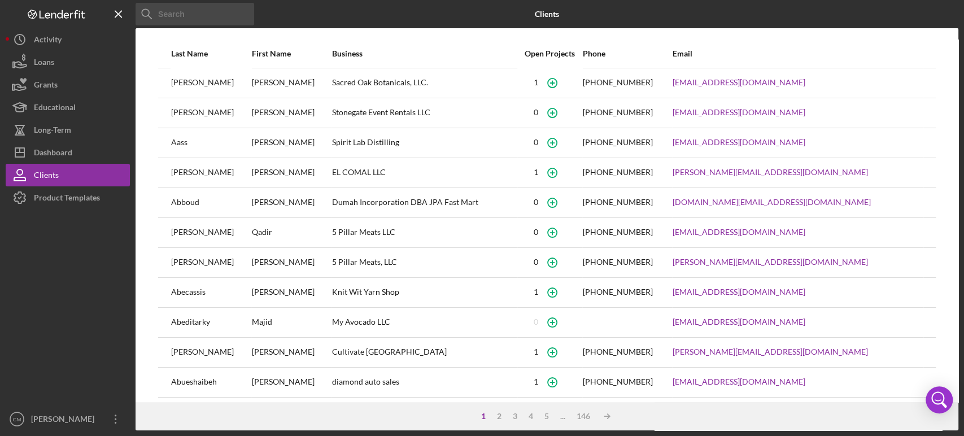
click at [190, 15] on input at bounding box center [195, 14] width 119 height 23
type input "[PERSON_NAME]"
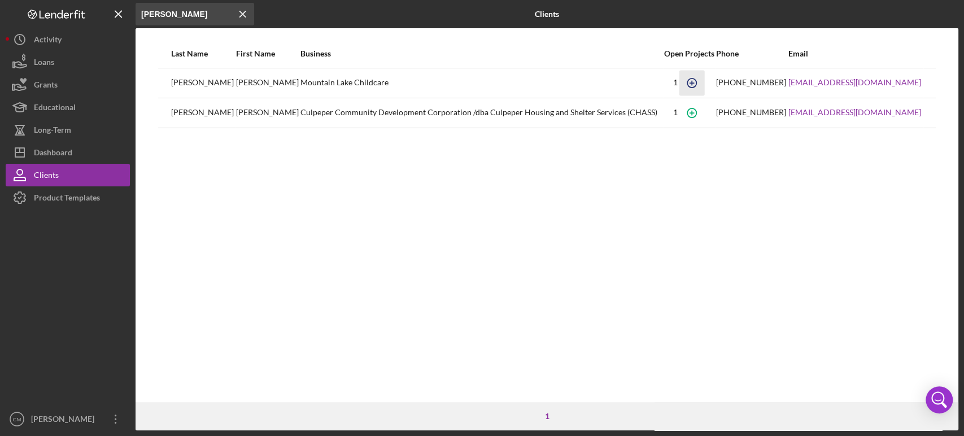
click at [694, 82] on icon "button" at bounding box center [691, 82] width 5 height 5
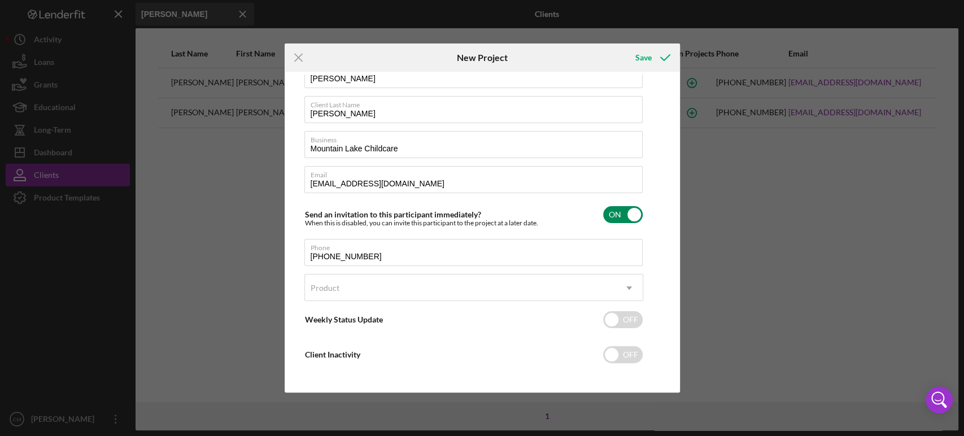
scroll to position [35, 0]
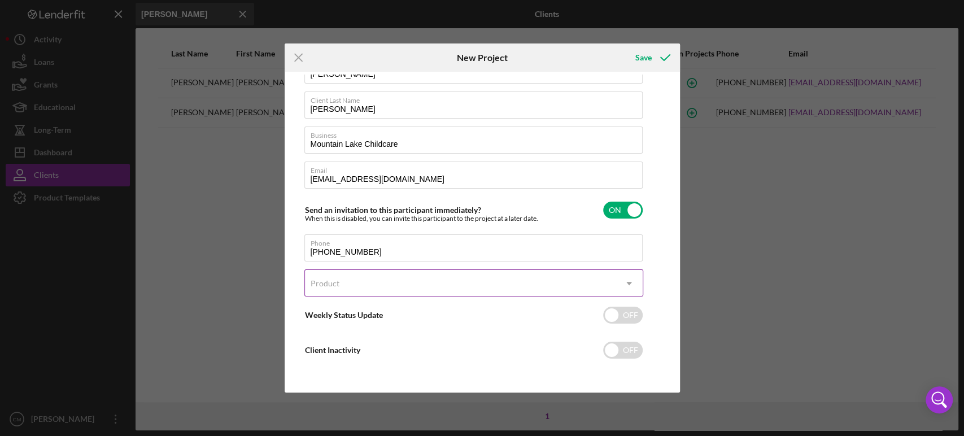
click at [470, 290] on div "Product" at bounding box center [460, 284] width 311 height 26
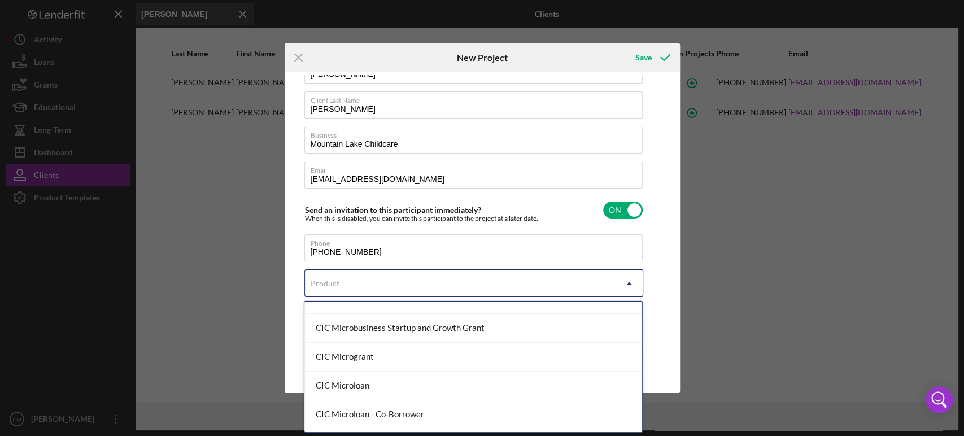
scroll to position [138, 0]
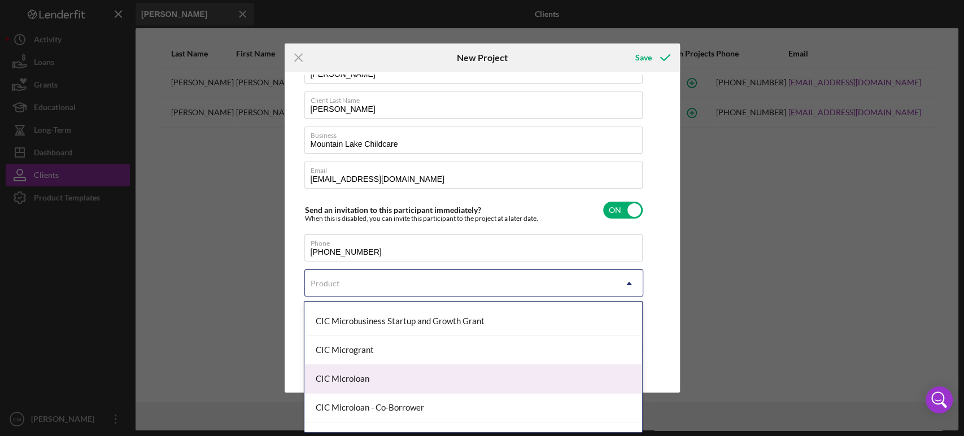
click at [398, 377] on div "CIC Microloan" at bounding box center [473, 379] width 338 height 29
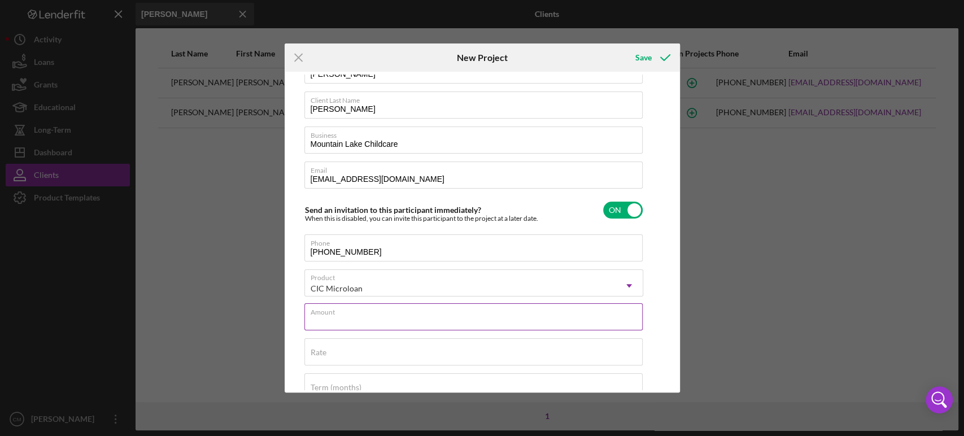
click at [383, 311] on div "Amount" at bounding box center [473, 317] width 339 height 28
type input "$30,000"
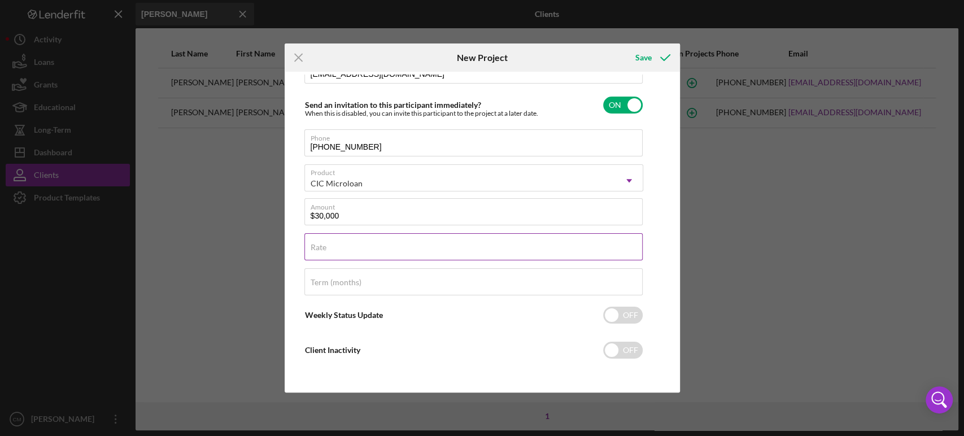
click at [389, 247] on input "Rate" at bounding box center [473, 246] width 338 height 27
type input "9.750%"
click at [633, 351] on input "checkbox" at bounding box center [623, 350] width 40 height 17
checkbox input "true"
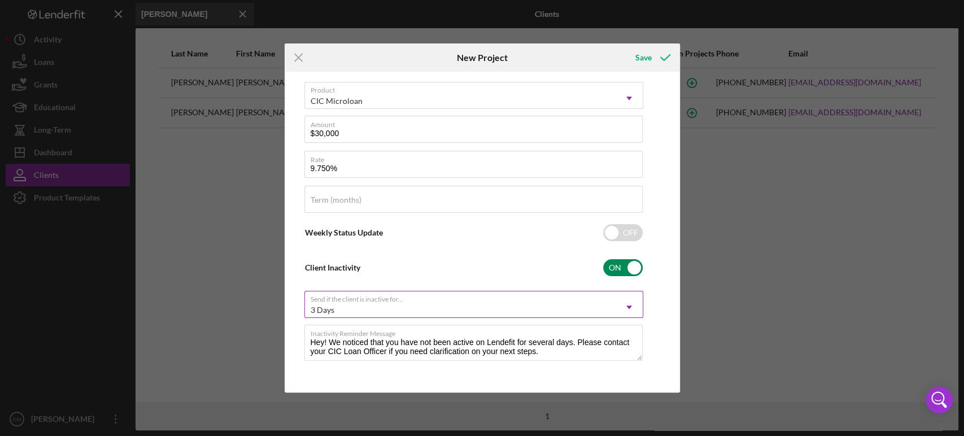
click at [461, 300] on div "3 Days" at bounding box center [460, 310] width 311 height 26
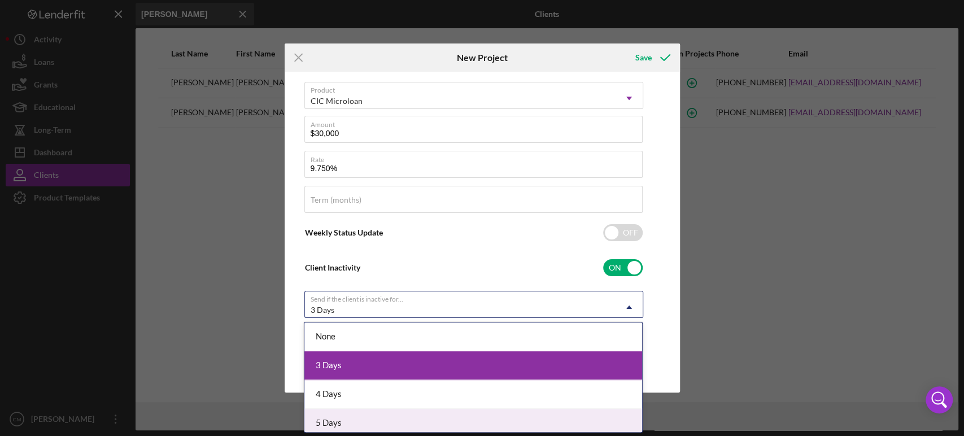
scroll to position [5, 0]
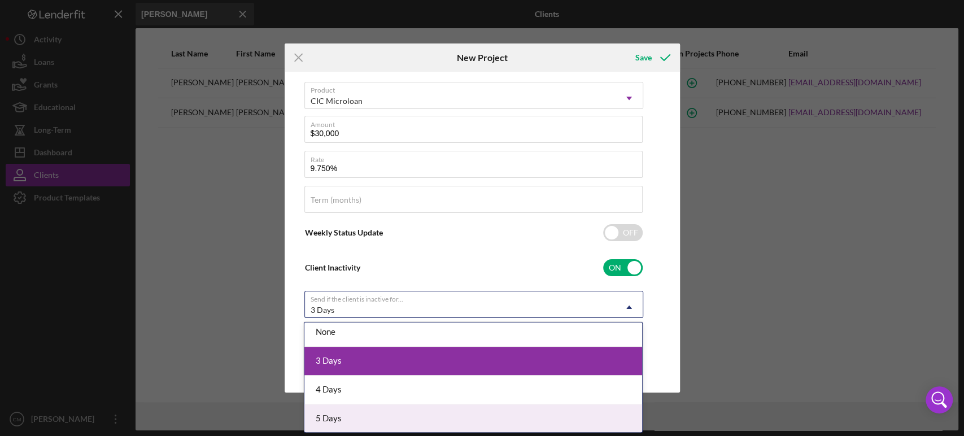
click at [369, 420] on div "5 Days" at bounding box center [473, 418] width 338 height 29
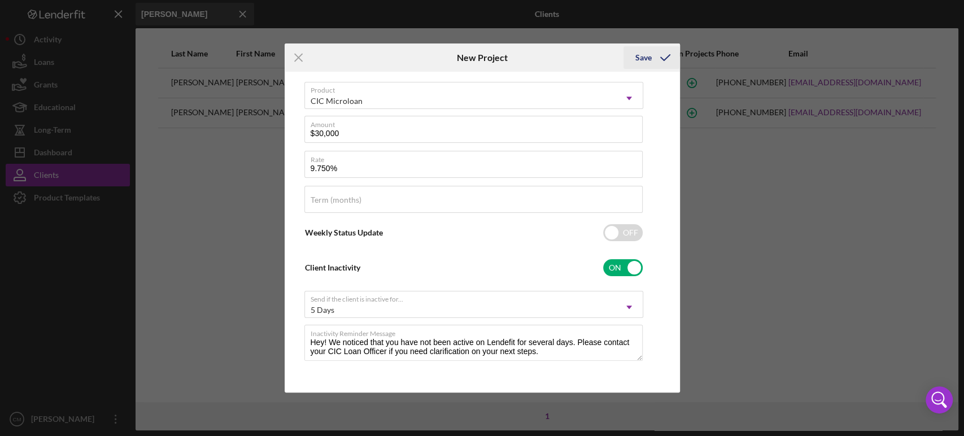
click at [646, 60] on div "Save" at bounding box center [643, 57] width 16 height 23
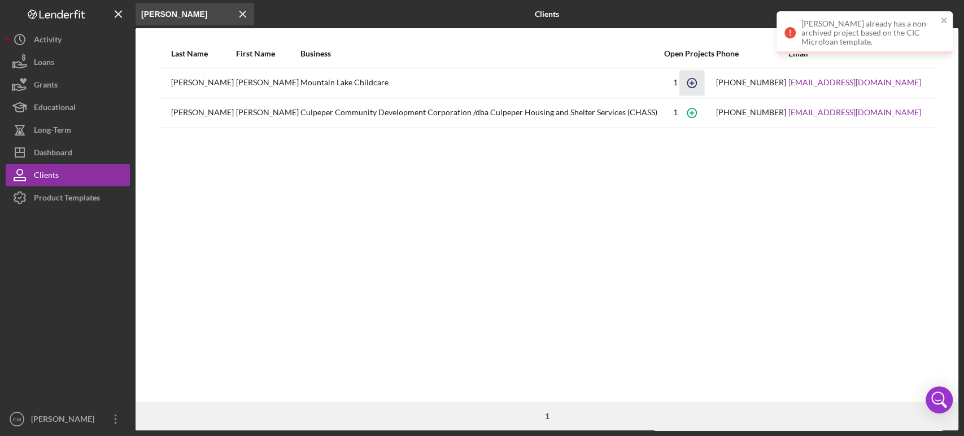
click at [704, 84] on icon "button" at bounding box center [691, 82] width 25 height 25
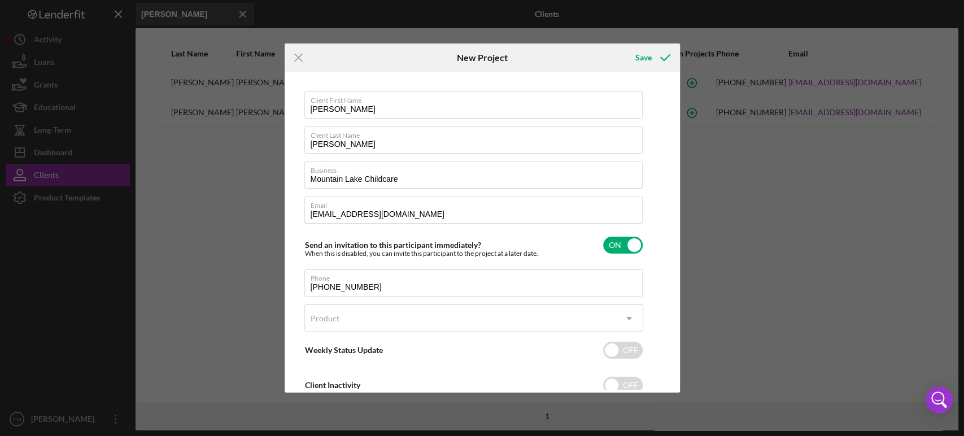
scroll to position [35, 0]
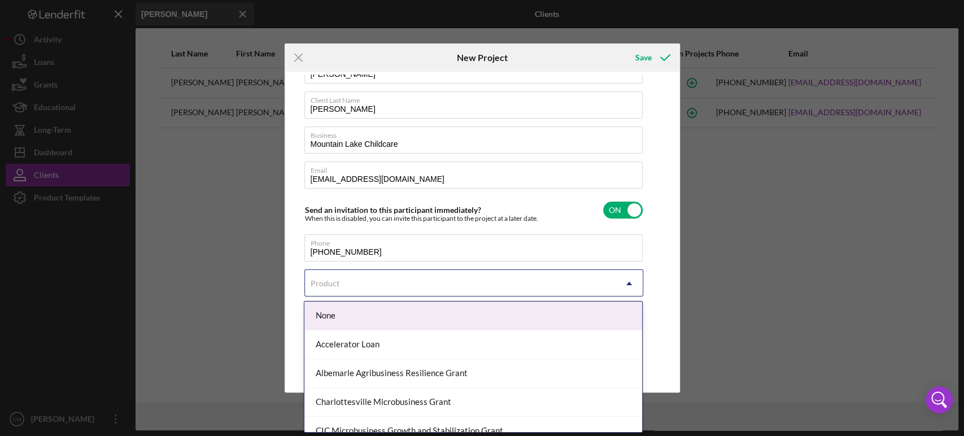
click at [420, 284] on div "Product" at bounding box center [460, 284] width 311 height 26
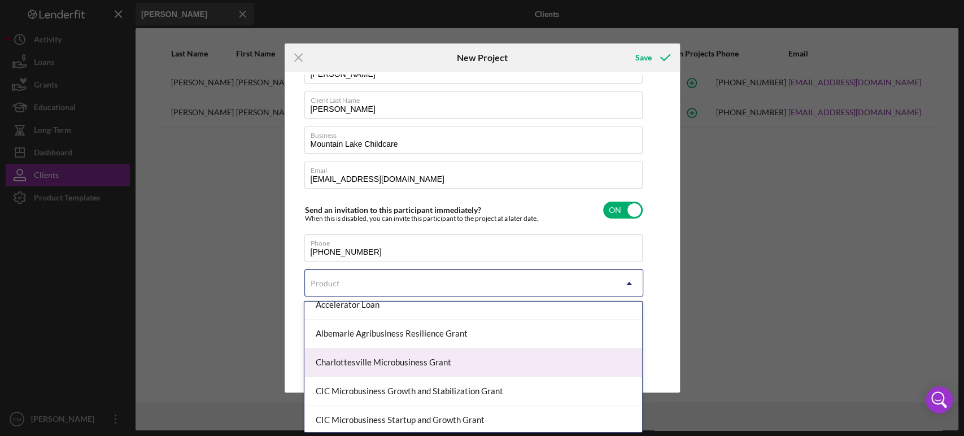
scroll to position [40, 0]
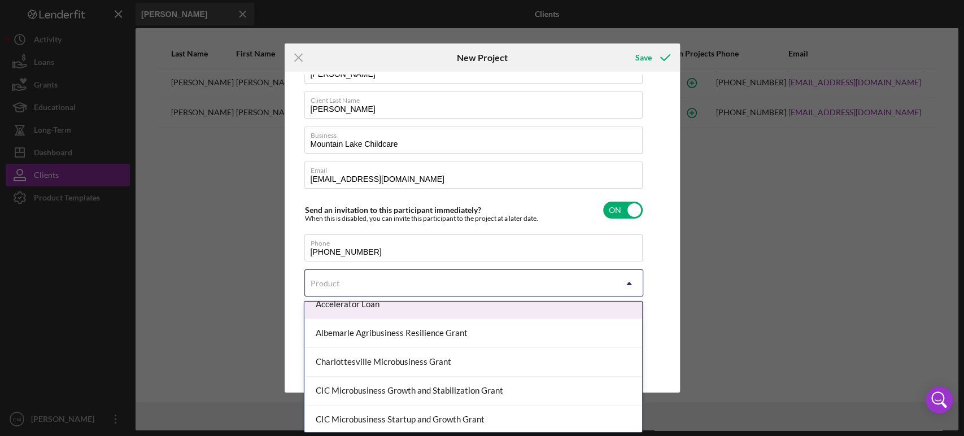
click at [211, 202] on div "Icon/Menu Close New Project Save Client First Name [PERSON_NAME] Client Last Na…" at bounding box center [482, 218] width 964 height 436
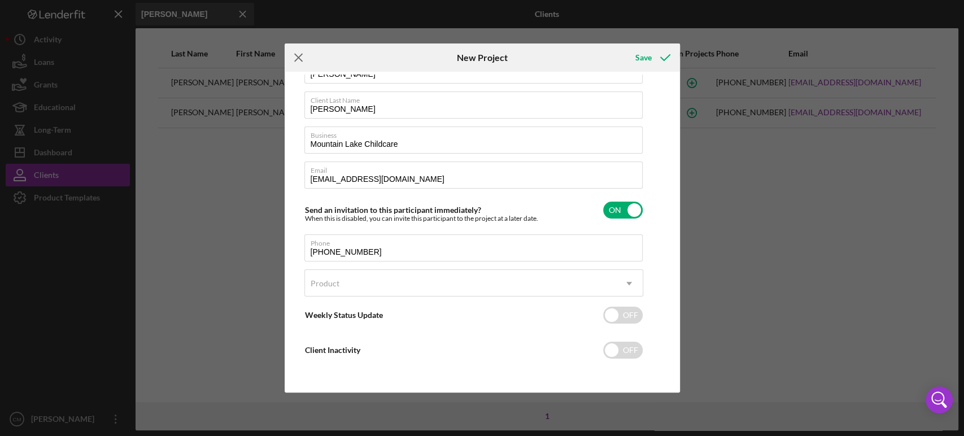
click at [303, 58] on icon "Icon/Menu Close" at bounding box center [299, 57] width 28 height 28
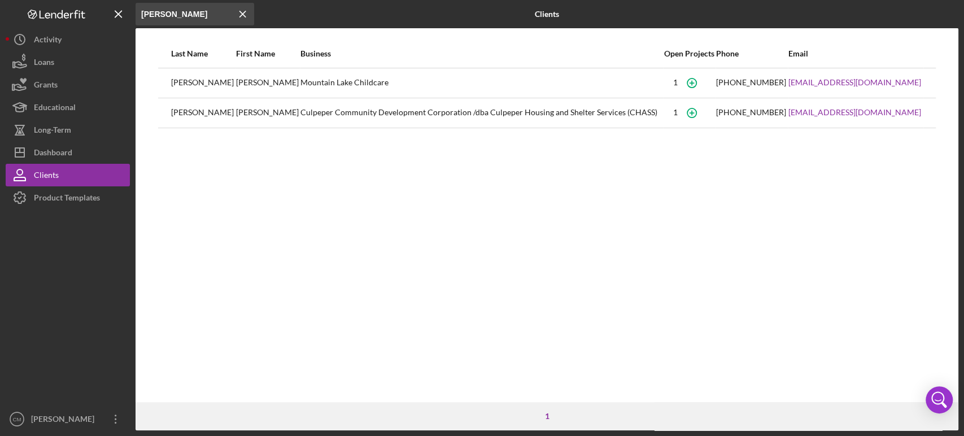
click at [300, 83] on div "Mountain Lake Childcare" at bounding box center [481, 83] width 362 height 28
click at [88, 154] on button "Icon/Dashboard Dashboard" at bounding box center [68, 152] width 124 height 23
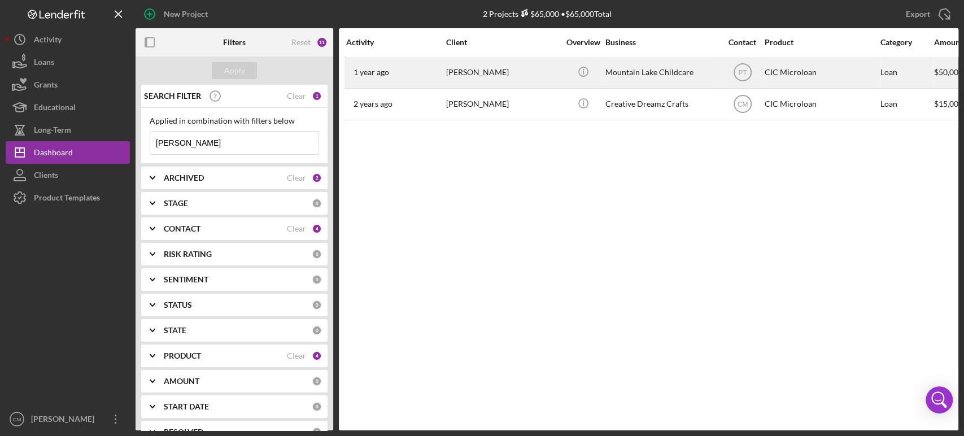
click at [482, 76] on div "[PERSON_NAME]" at bounding box center [502, 73] width 113 height 30
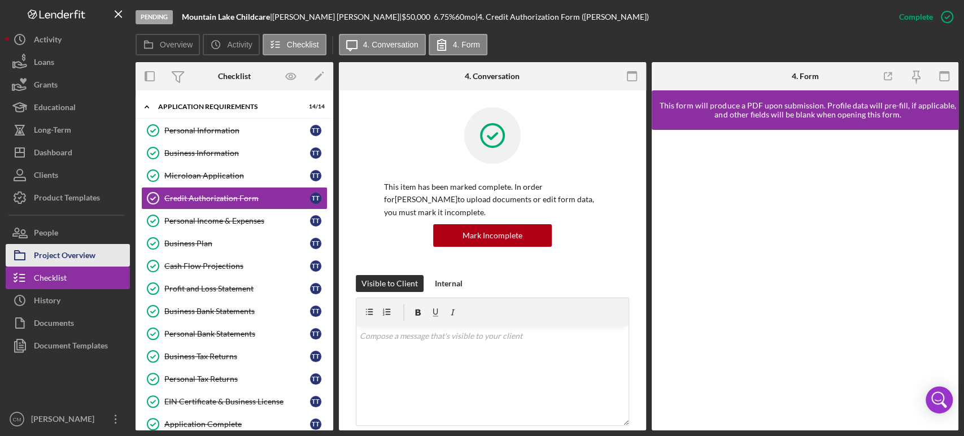
click at [88, 256] on div "Project Overview" at bounding box center [65, 256] width 62 height 25
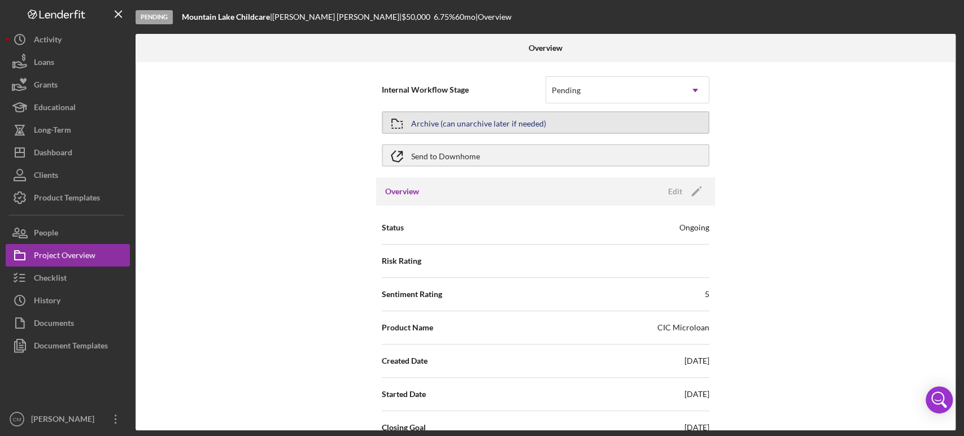
click at [453, 120] on div "Archive (can unarchive later if needed)" at bounding box center [478, 122] width 135 height 20
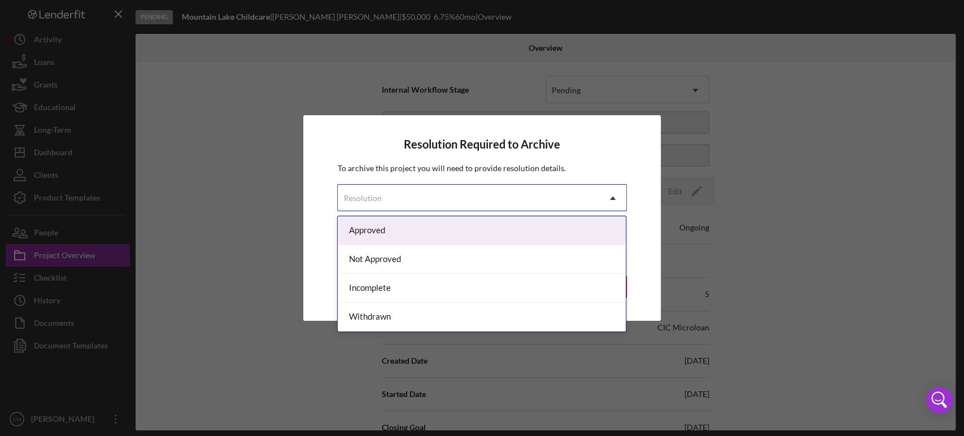
click at [474, 202] on div "Resolution" at bounding box center [468, 198] width 261 height 26
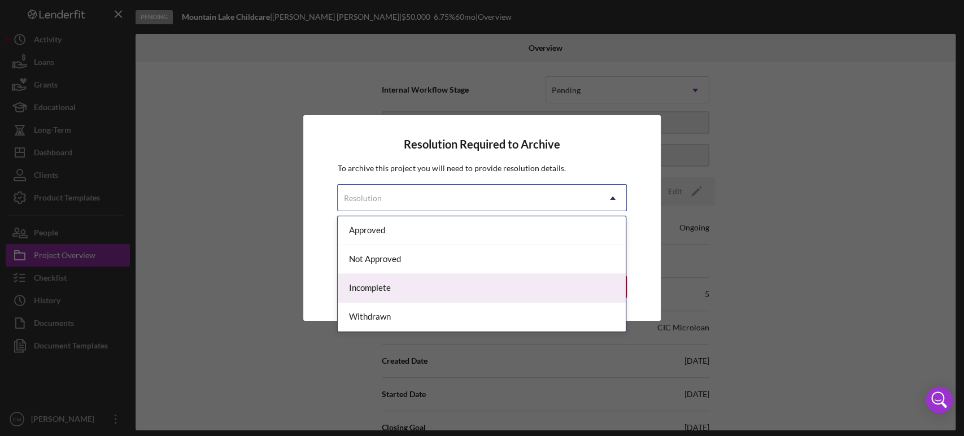
click at [412, 293] on div "Incomplete" at bounding box center [482, 288] width 288 height 29
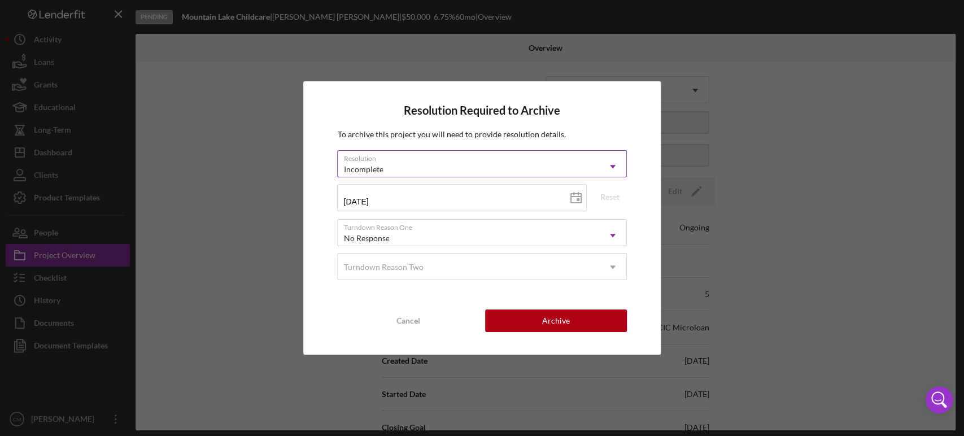
click at [556, 168] on div "Incomplete" at bounding box center [468, 169] width 261 height 26
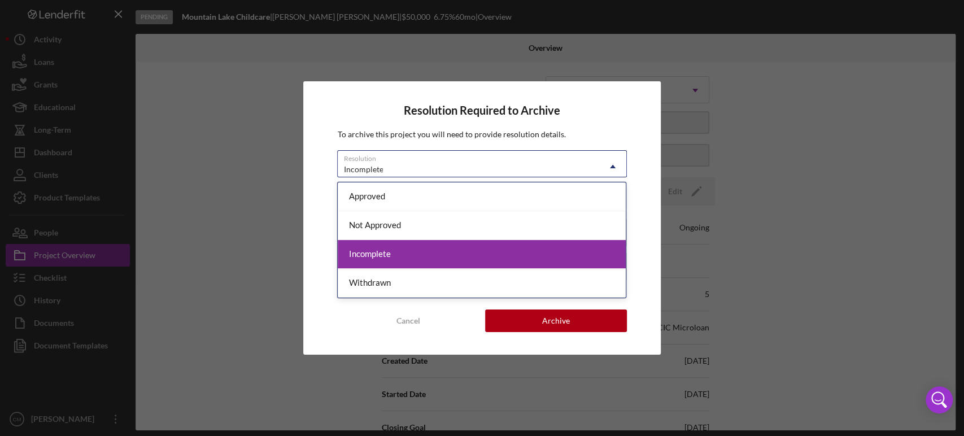
click at [442, 252] on div "Incomplete" at bounding box center [482, 254] width 288 height 29
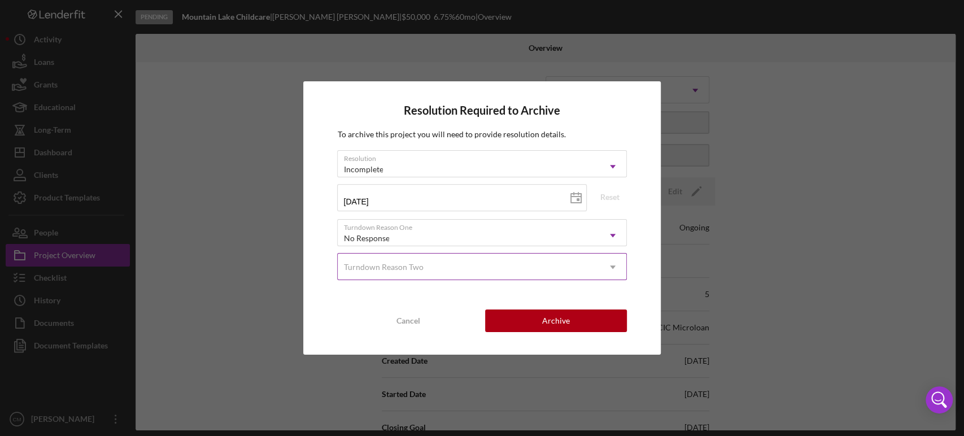
click at [511, 268] on div "Turndown Reason Two" at bounding box center [468, 267] width 261 height 26
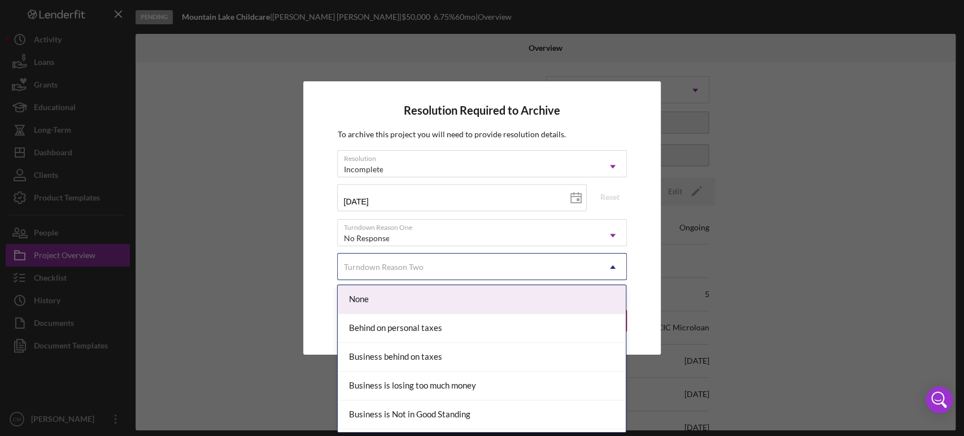
click at [640, 263] on div "Resolution Required to Archive To archive this project you will need to provide…" at bounding box center [481, 217] width 357 height 273
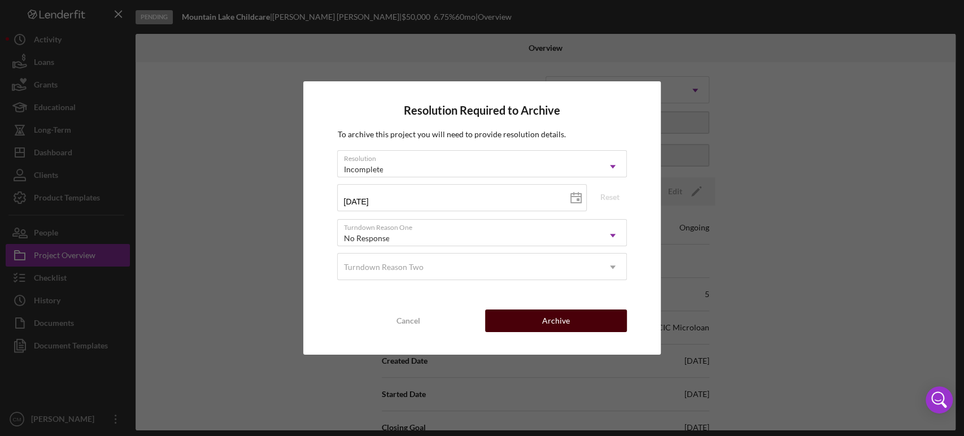
click at [544, 324] on div "Archive" at bounding box center [556, 321] width 28 height 23
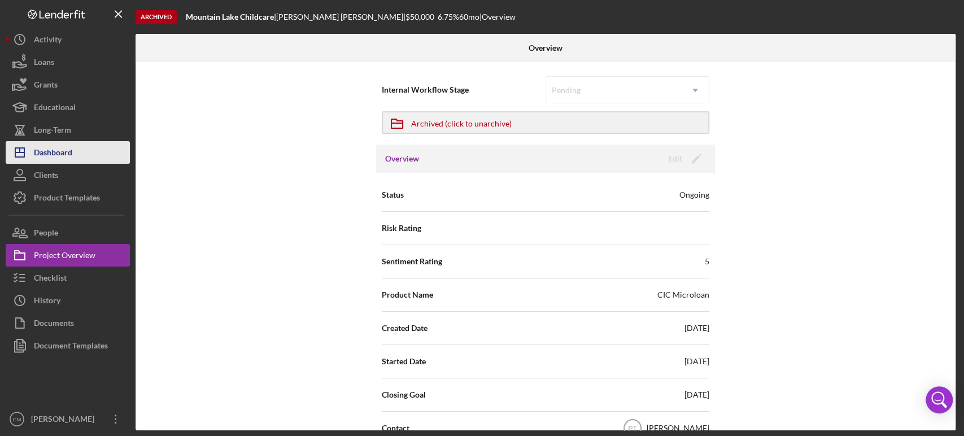
click at [73, 149] on button "Icon/Dashboard Dashboard" at bounding box center [68, 152] width 124 height 23
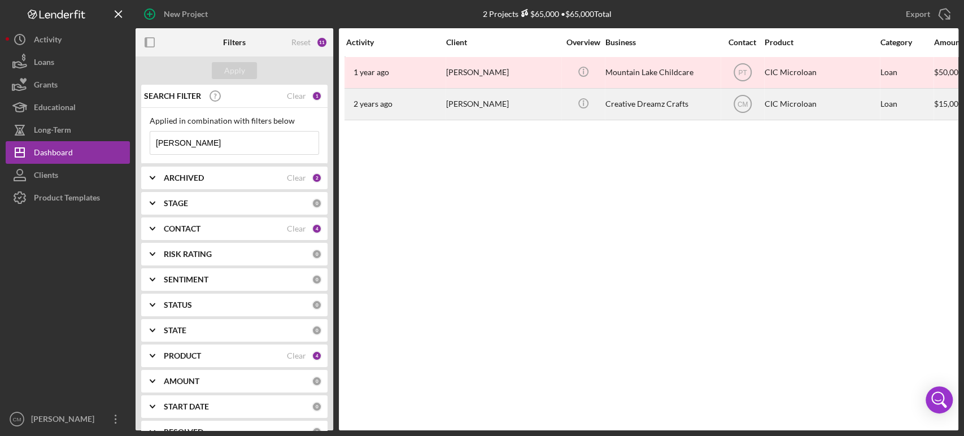
click at [450, 107] on div "[PERSON_NAME]" at bounding box center [502, 104] width 113 height 30
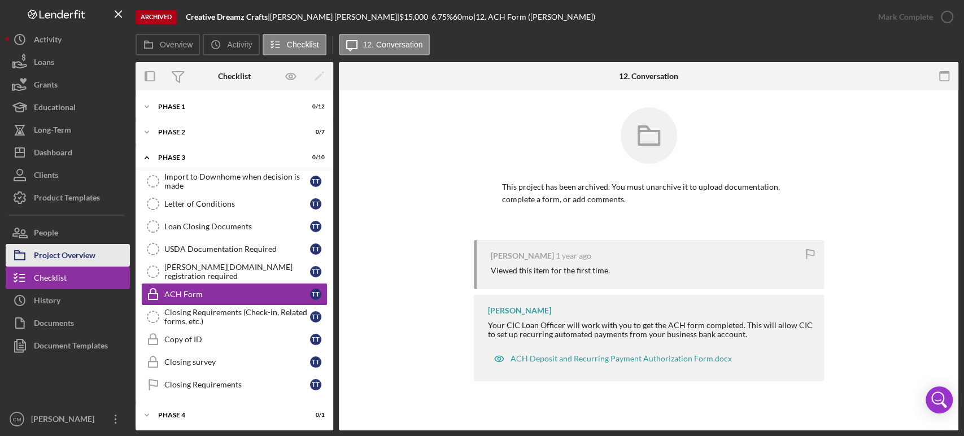
click at [111, 254] on button "Project Overview" at bounding box center [68, 255] width 124 height 23
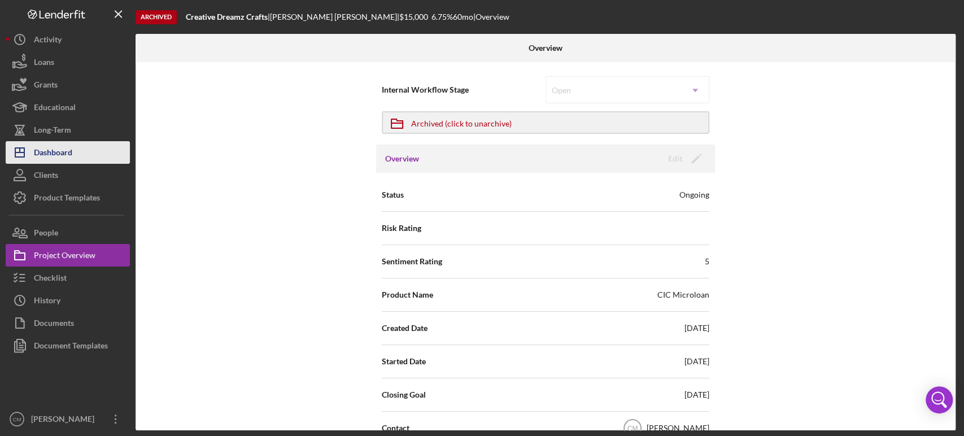
click at [73, 151] on button "Icon/Dashboard Dashboard" at bounding box center [68, 152] width 124 height 23
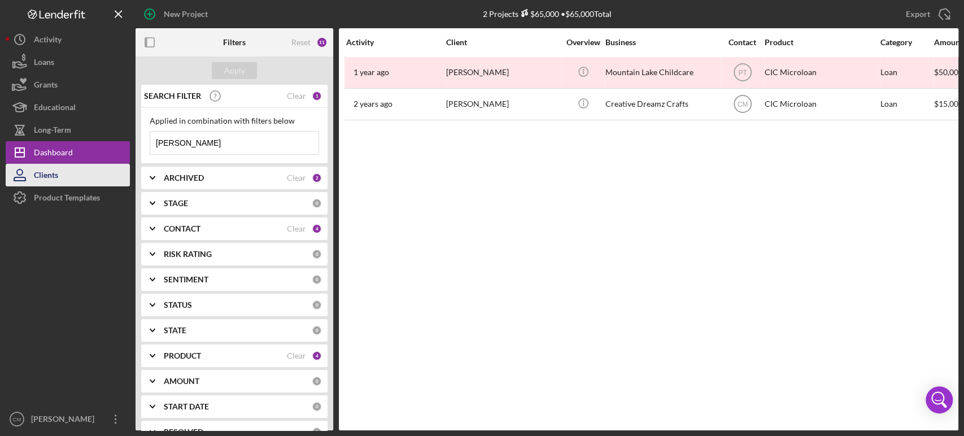
click at [72, 175] on button "Clients" at bounding box center [68, 175] width 124 height 23
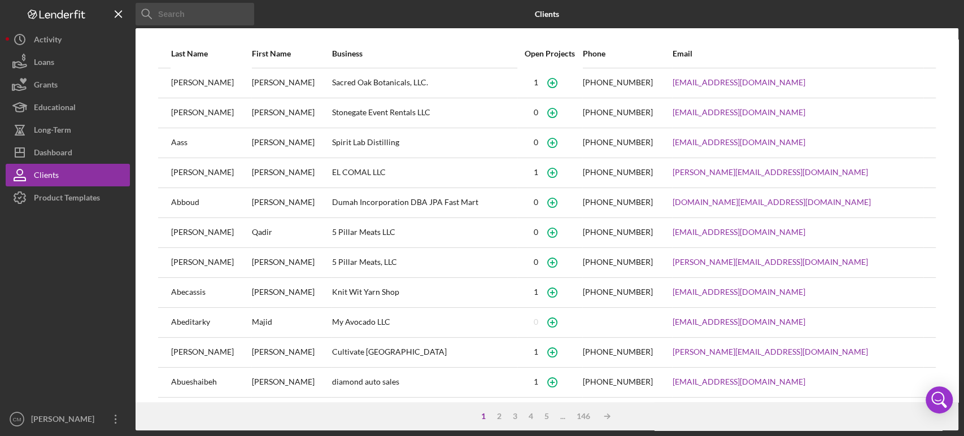
click at [223, 15] on input at bounding box center [195, 14] width 119 height 23
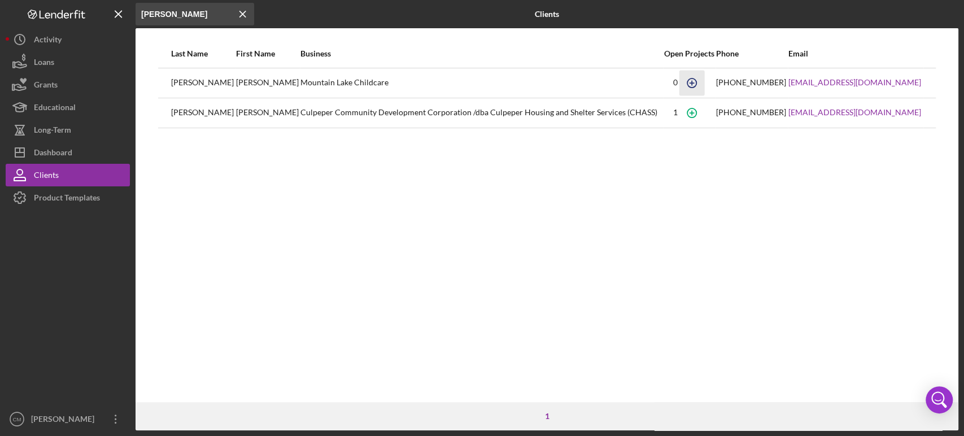
type input "[PERSON_NAME]"
click at [704, 85] on icon "button" at bounding box center [691, 82] width 25 height 25
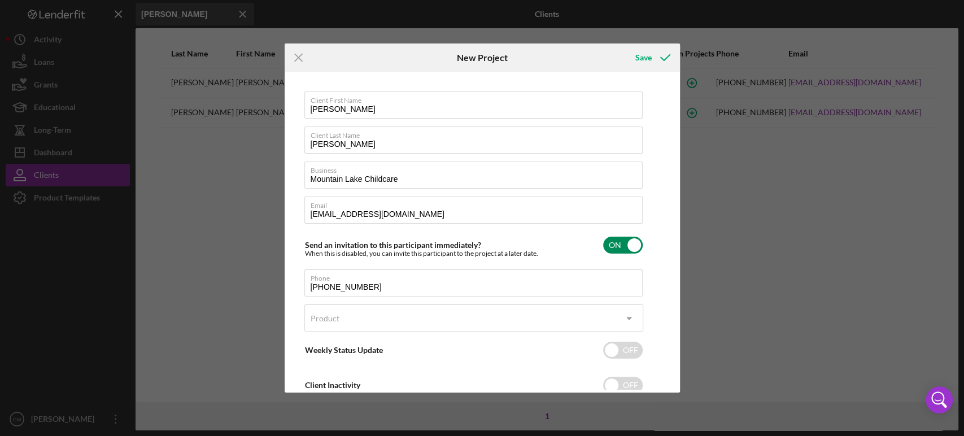
scroll to position [35, 0]
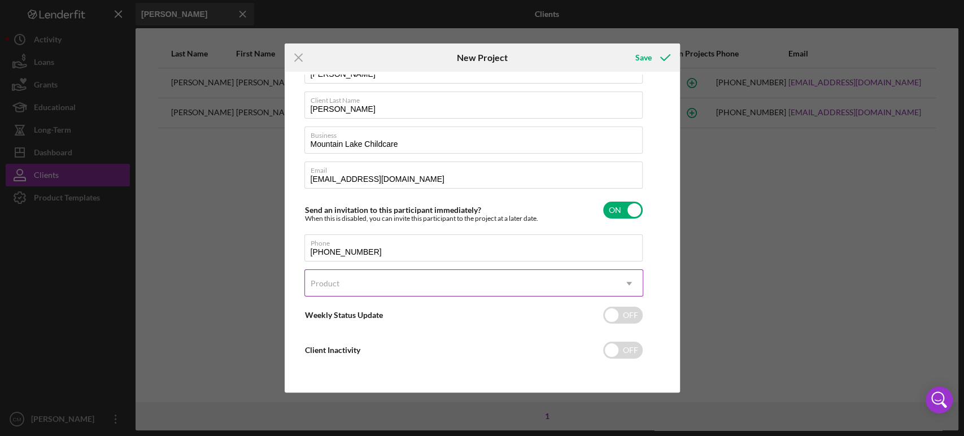
click at [455, 287] on div "Product" at bounding box center [460, 284] width 311 height 26
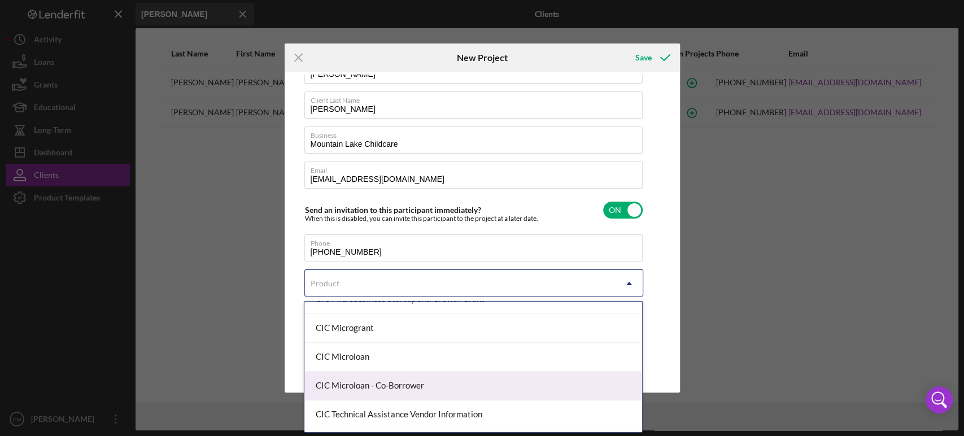
scroll to position [161, 0]
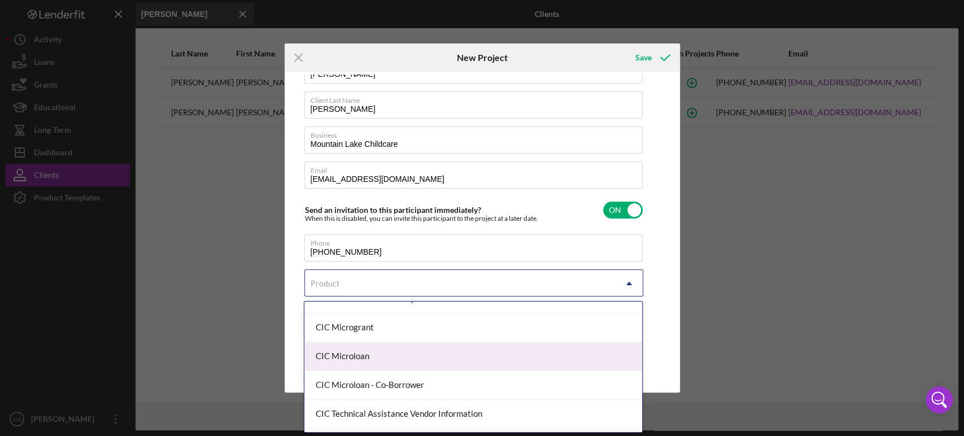
click at [374, 361] on div "CIC Microloan" at bounding box center [473, 356] width 338 height 29
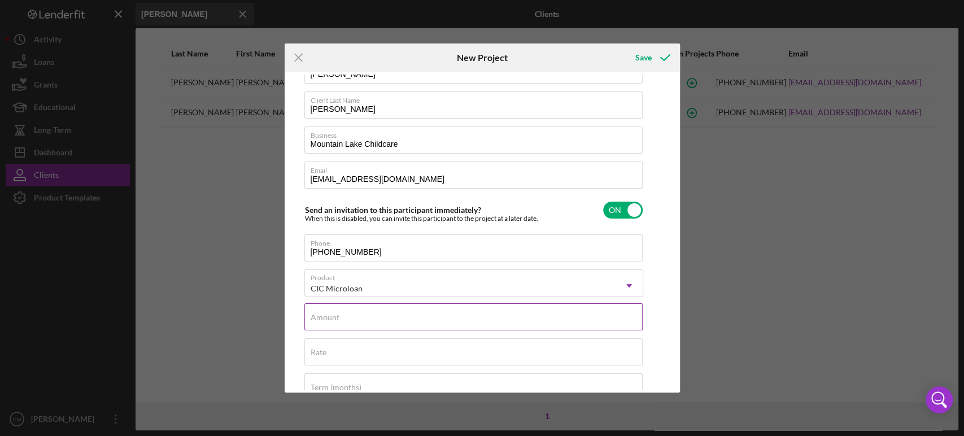
click at [388, 317] on input "Amount" at bounding box center [473, 316] width 338 height 27
type input "$30,000"
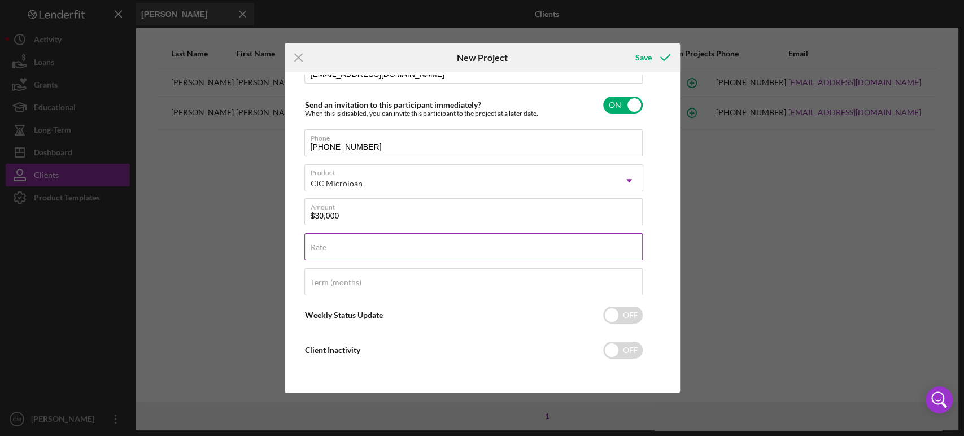
click at [402, 242] on div "Rate" at bounding box center [473, 247] width 339 height 28
type input "9.750%"
click at [635, 351] on input "checkbox" at bounding box center [623, 350] width 40 height 17
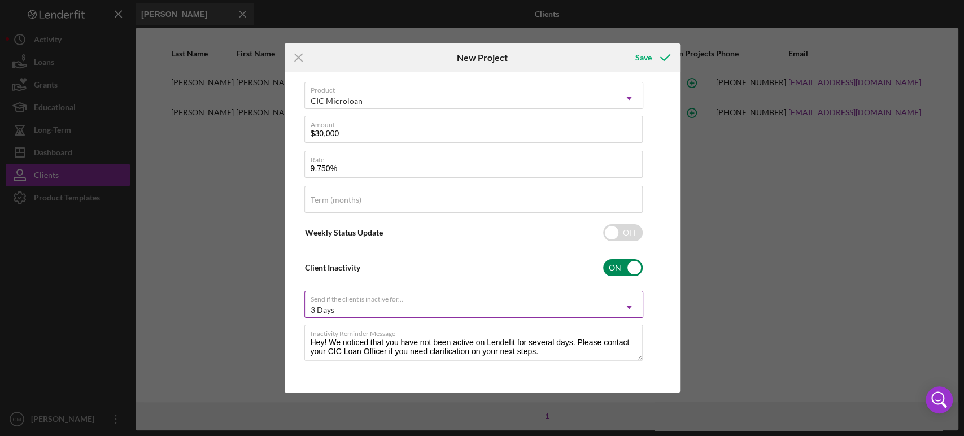
click at [512, 302] on div "3 Days" at bounding box center [460, 310] width 311 height 26
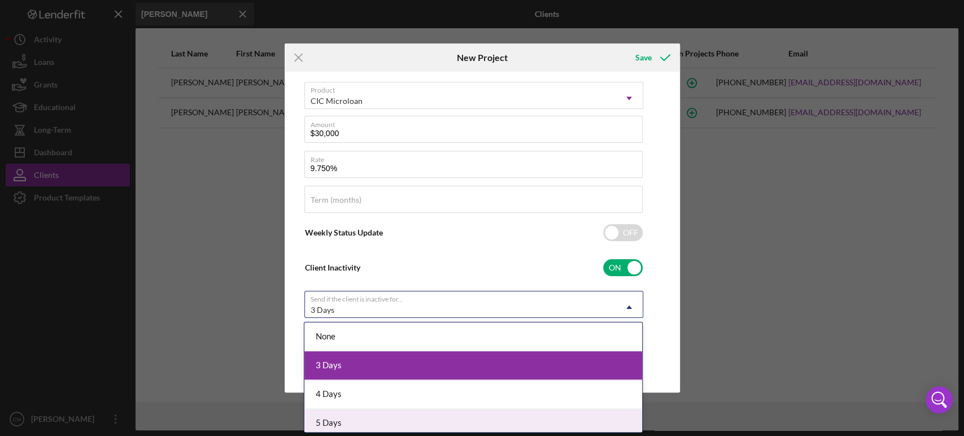
click at [369, 427] on div "5 Days" at bounding box center [473, 423] width 338 height 29
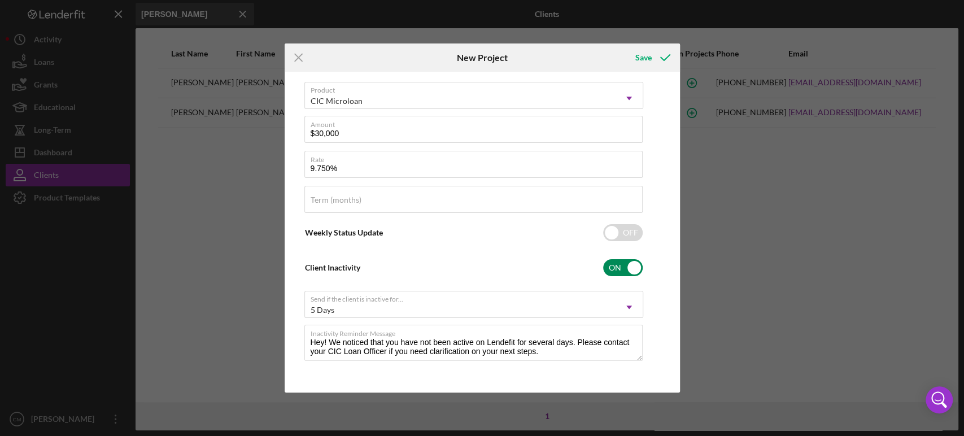
scroll to position [0, 0]
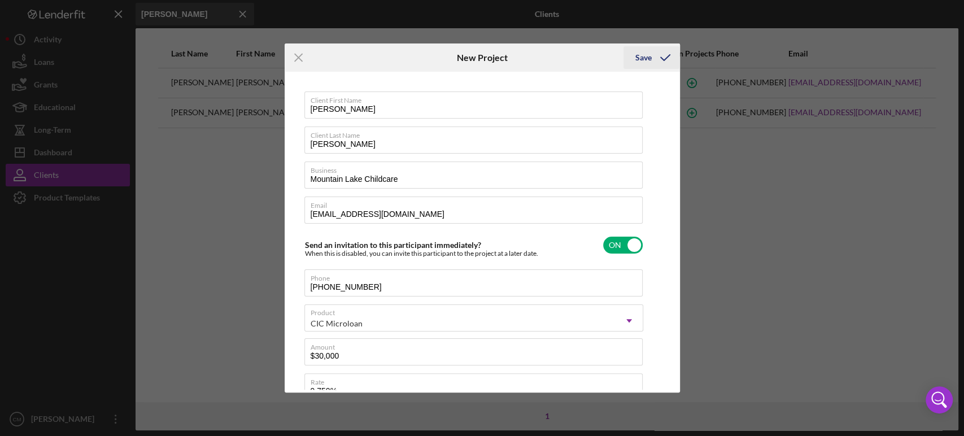
click at [648, 53] on div "Save" at bounding box center [643, 57] width 16 height 23
checkbox input "false"
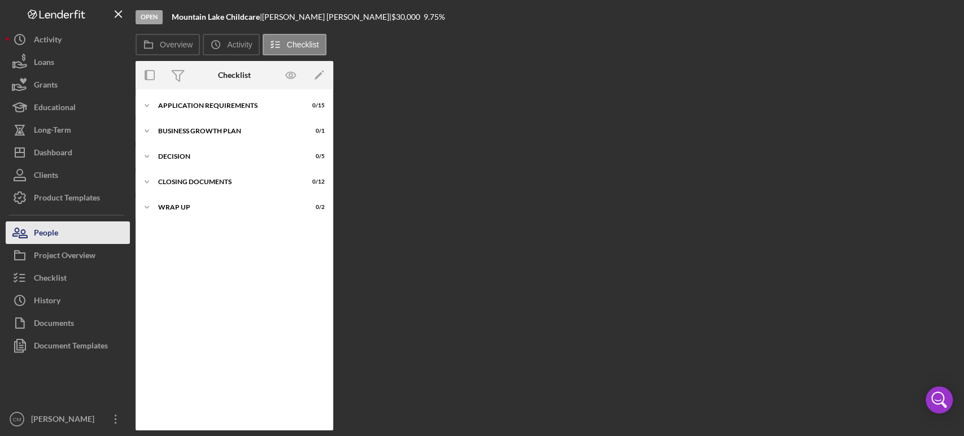
click at [68, 241] on button "People" at bounding box center [68, 232] width 124 height 23
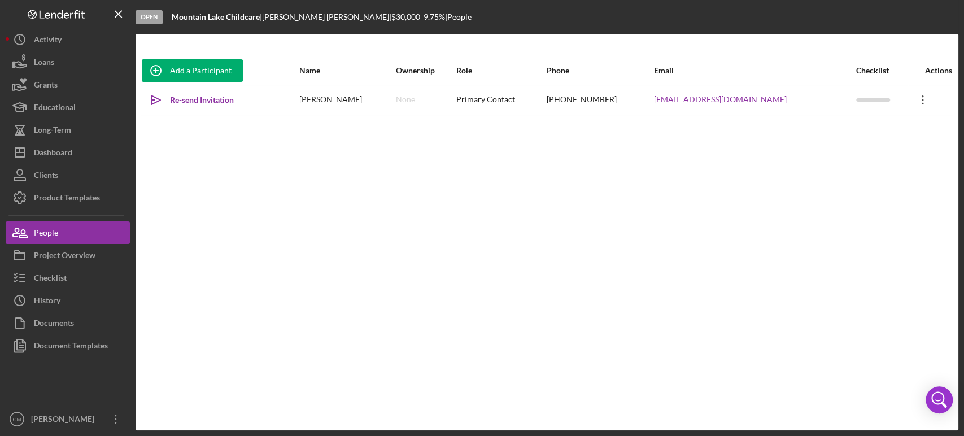
click at [916, 103] on icon "Icon/Overflow" at bounding box center [923, 100] width 28 height 28
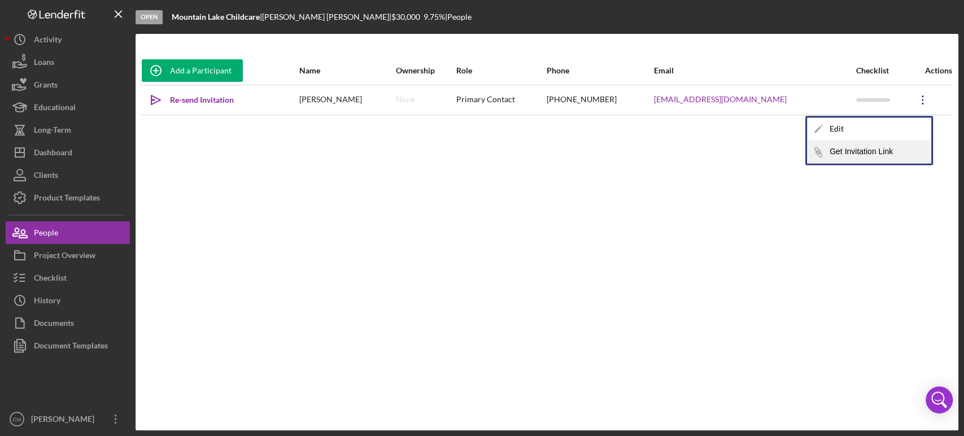
click at [881, 154] on button "Icon/Link Get Invitation Link" at bounding box center [869, 152] width 124 height 23
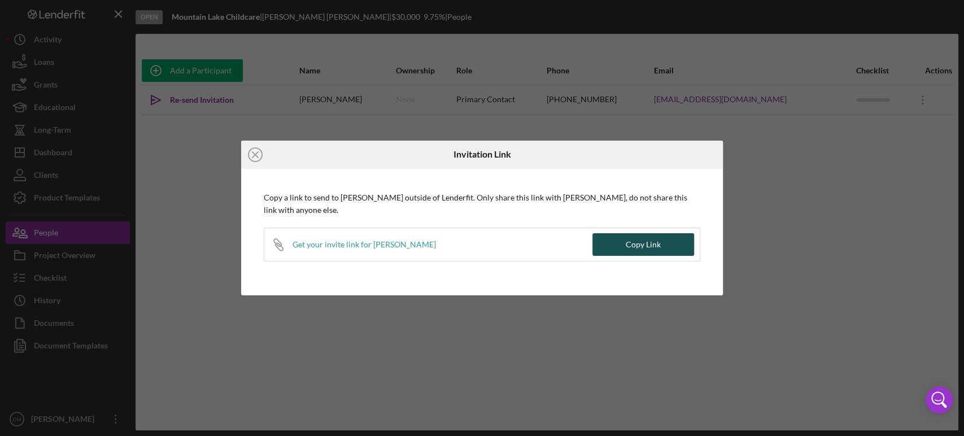
click at [640, 237] on div "Copy Link" at bounding box center [643, 244] width 35 height 23
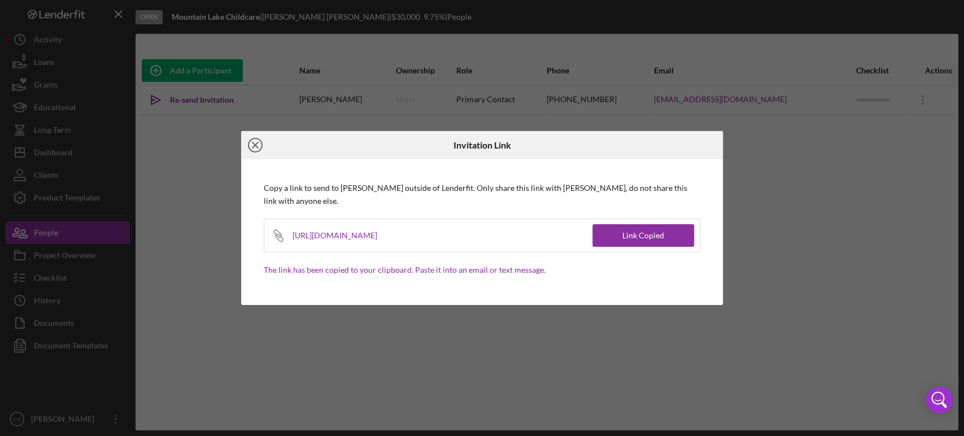
click at [255, 145] on line at bounding box center [255, 145] width 6 height 6
